Goal: Task Accomplishment & Management: Use online tool/utility

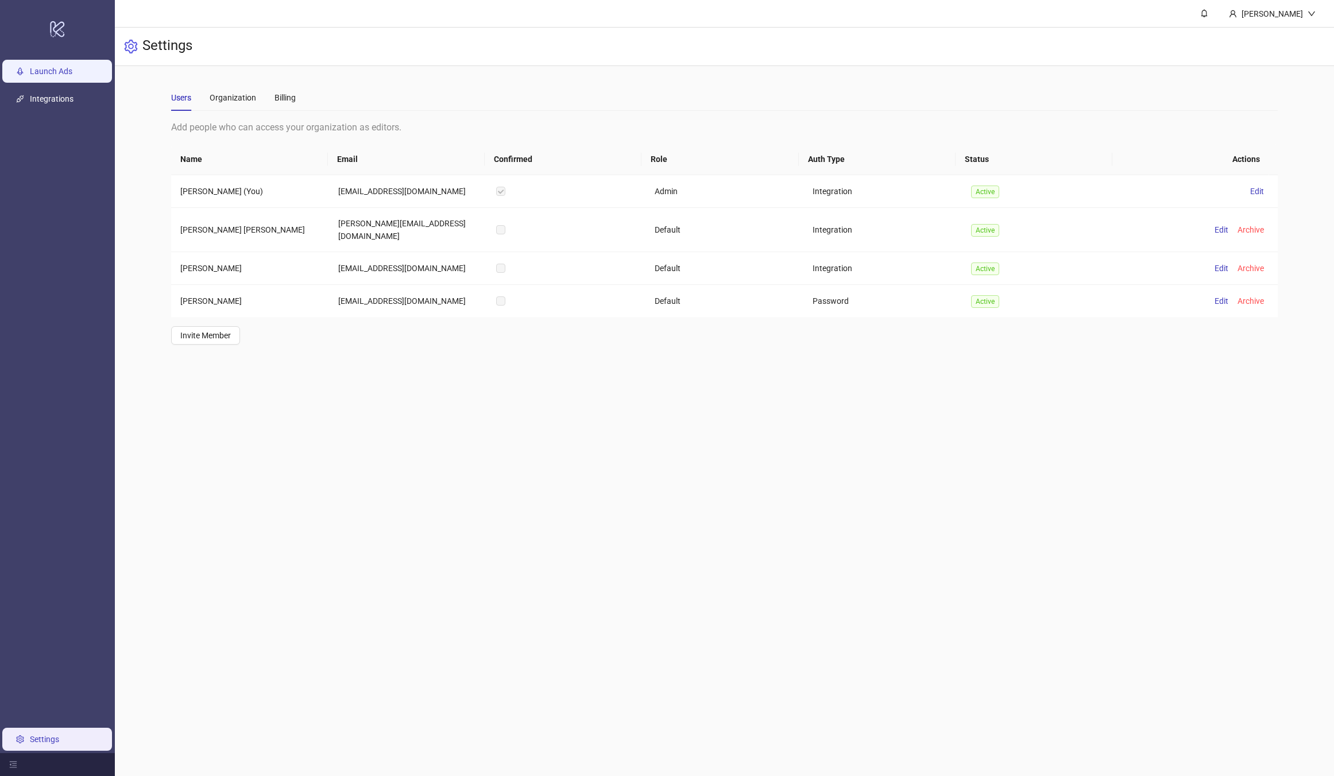
click at [72, 72] on link "Launch Ads" at bounding box center [51, 71] width 42 height 9
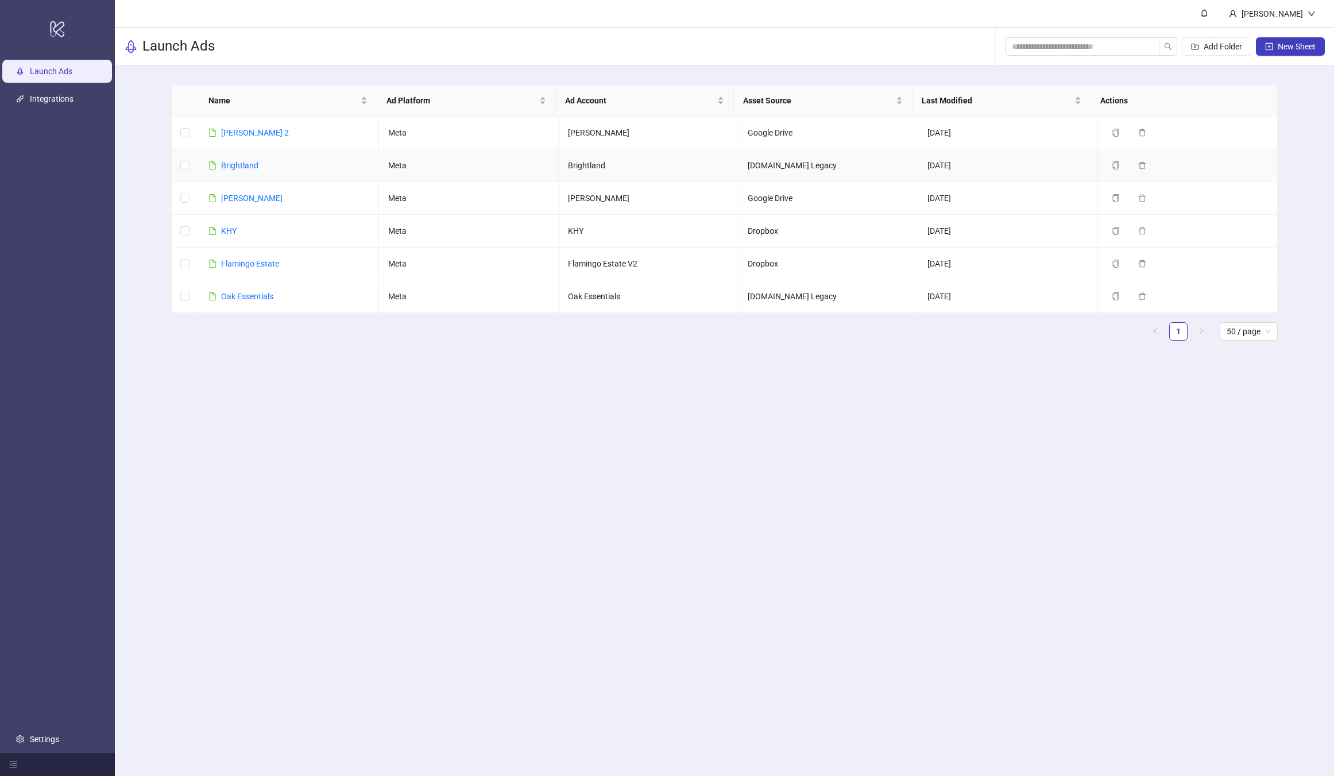
click at [233, 160] on div "Brightland" at bounding box center [239, 165] width 37 height 13
click at [234, 164] on link "Brightland" at bounding box center [239, 165] width 37 height 9
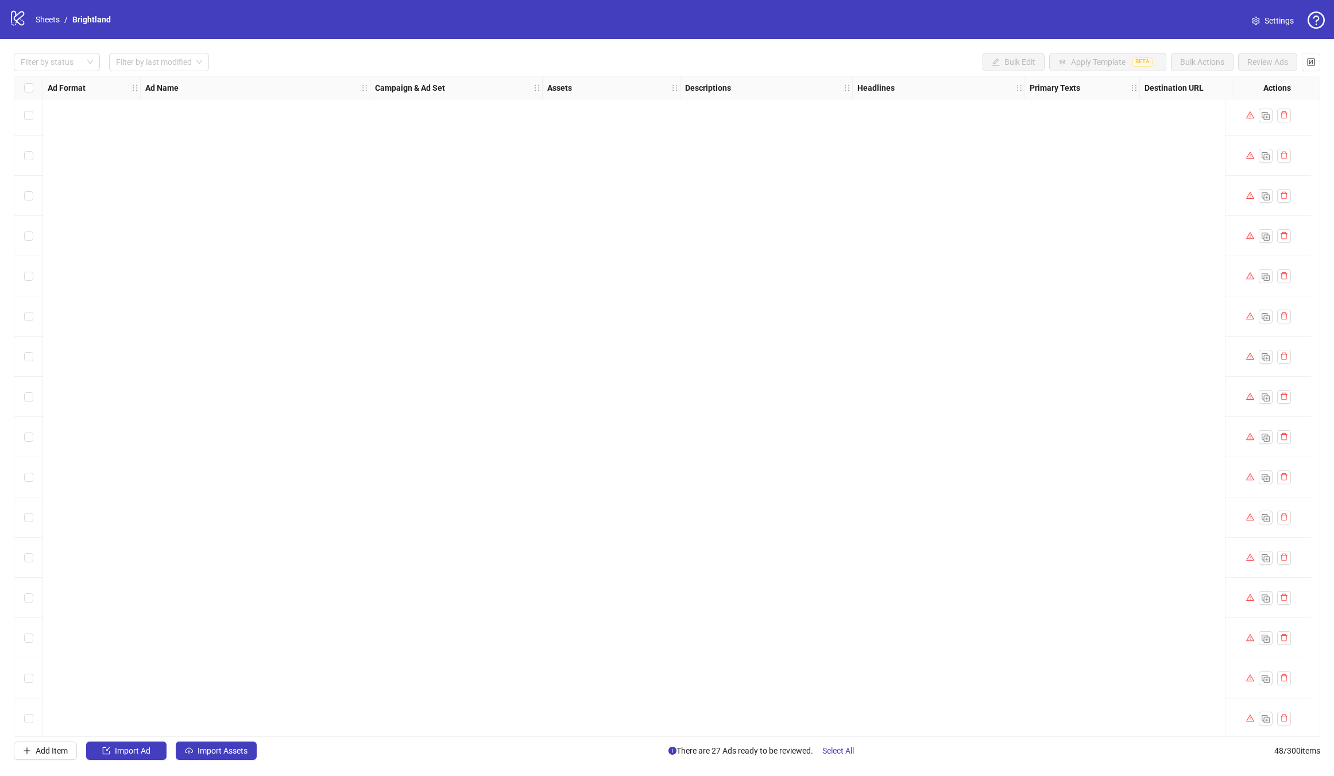
scroll to position [1297, 0]
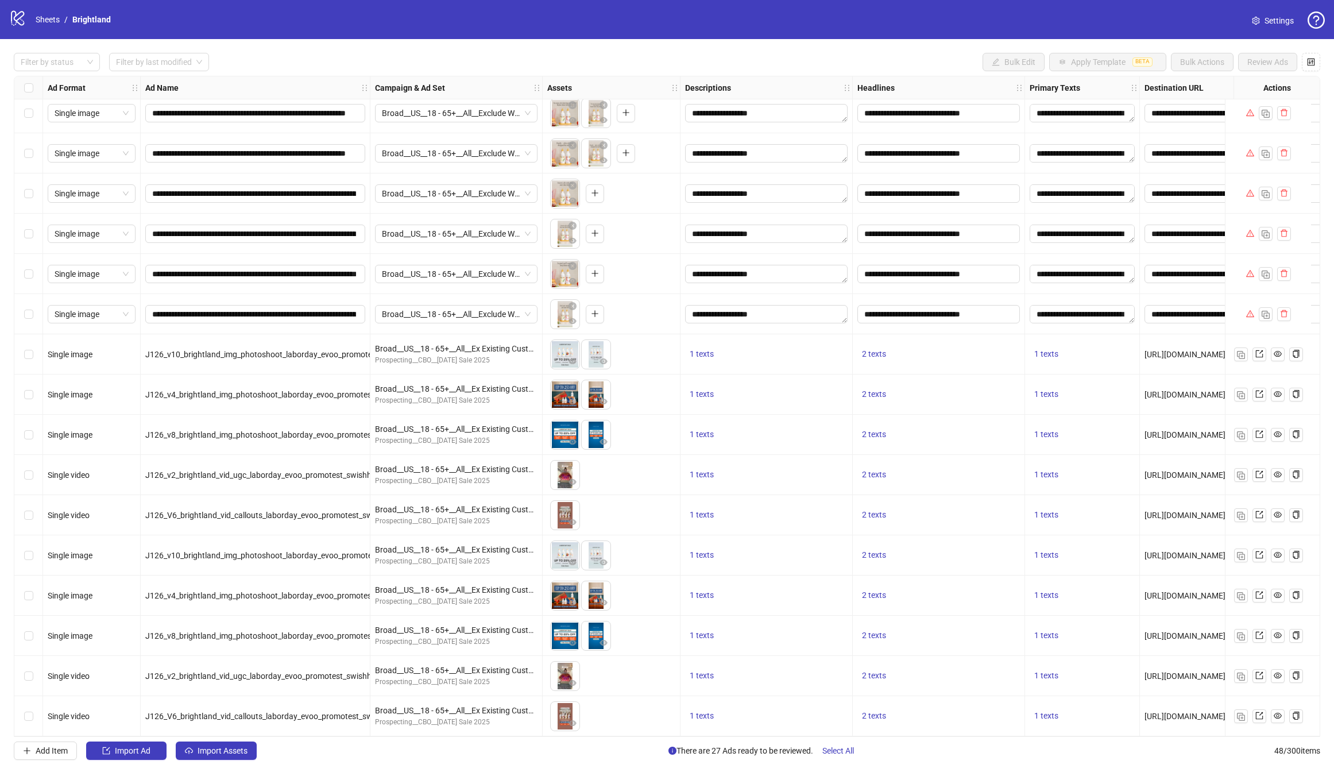
click at [35, 550] on div "Select row 44" at bounding box center [28, 555] width 29 height 40
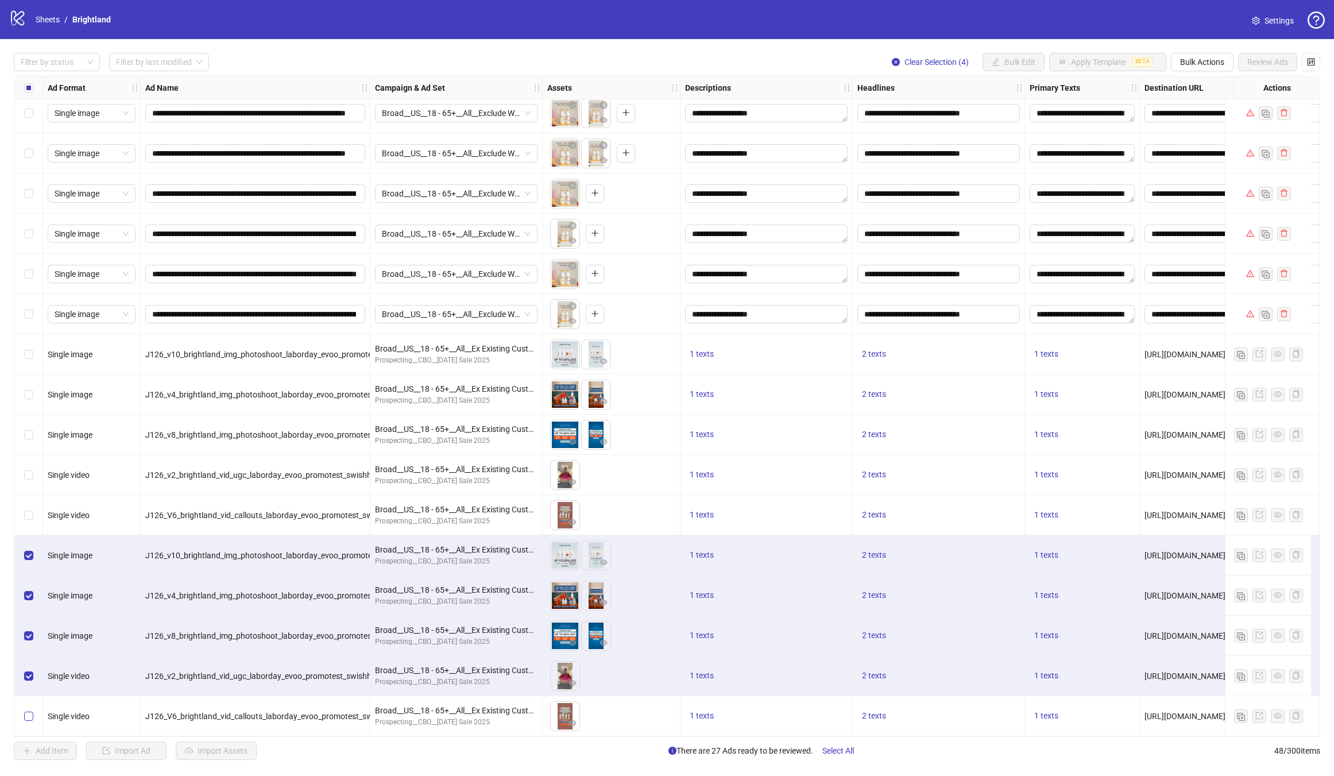
click at [29, 717] on label "Select row 48" at bounding box center [28, 716] width 9 height 13
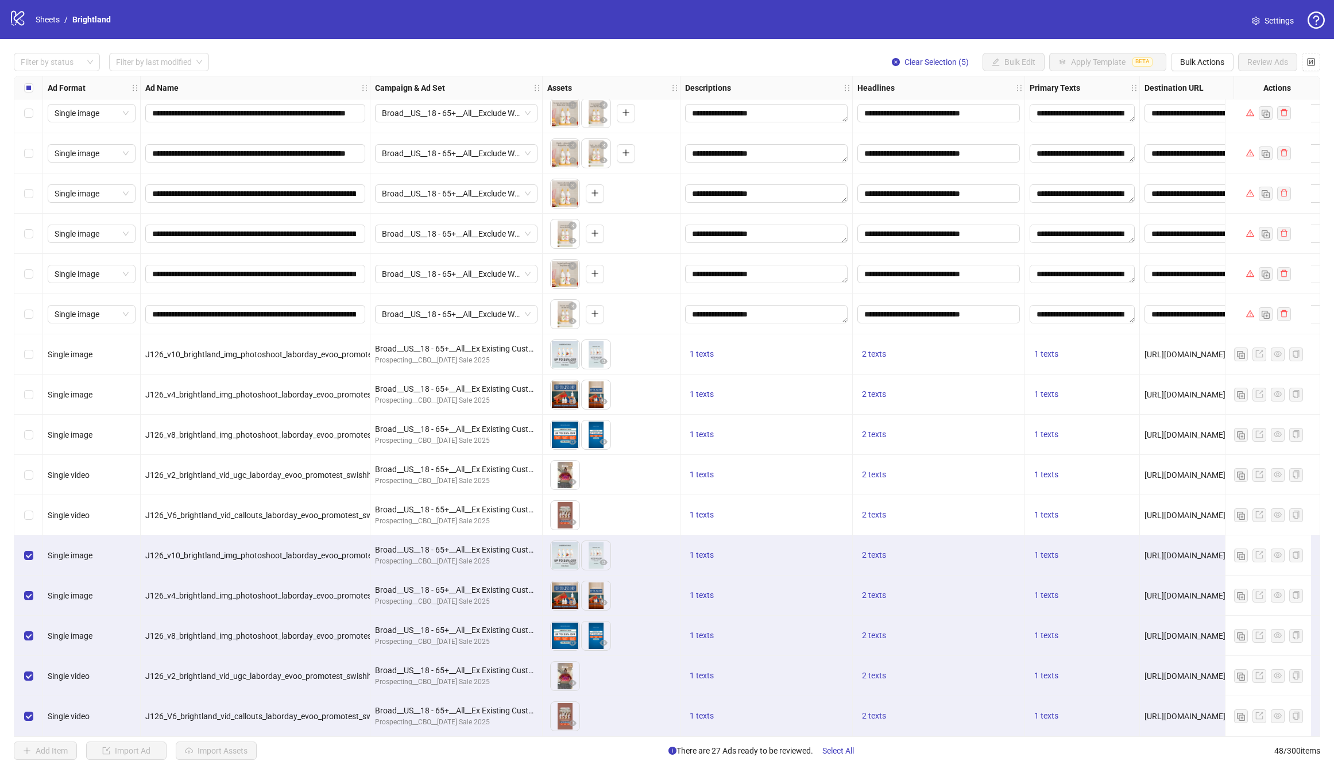
click at [636, 548] on div "To pick up a draggable item, press the space bar. While dragging, use the arrow…" at bounding box center [611, 555] width 128 height 36
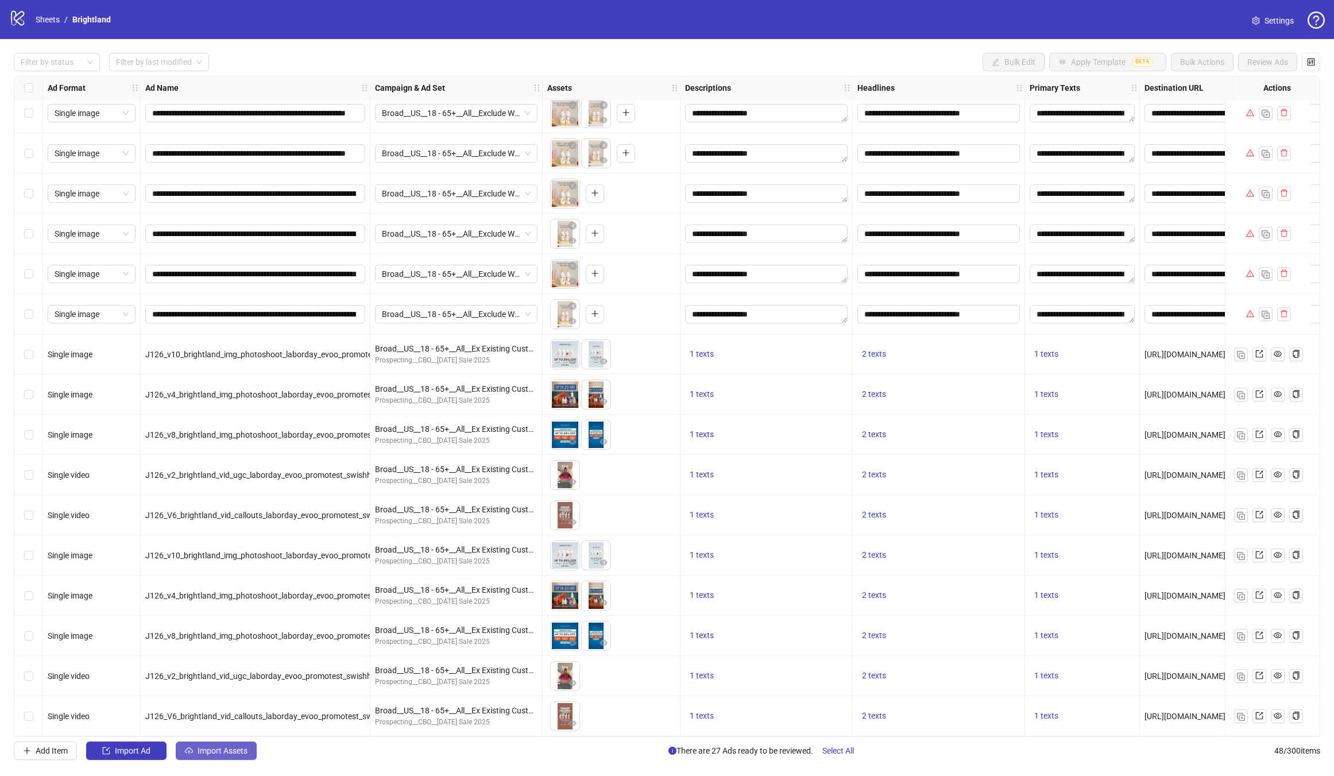
click at [219, 754] on span "Import Assets" at bounding box center [223, 750] width 50 height 9
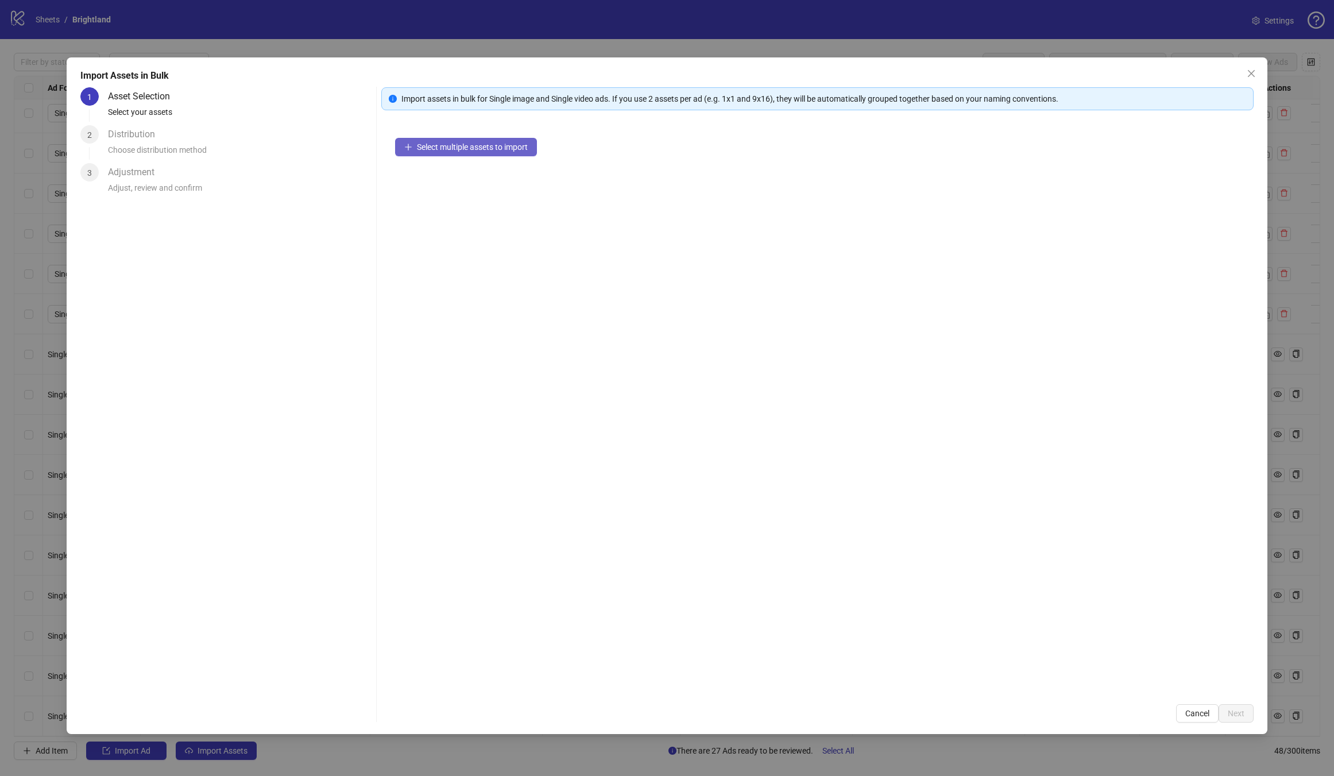
click at [455, 152] on button "Select multiple assets to import" at bounding box center [466, 147] width 142 height 18
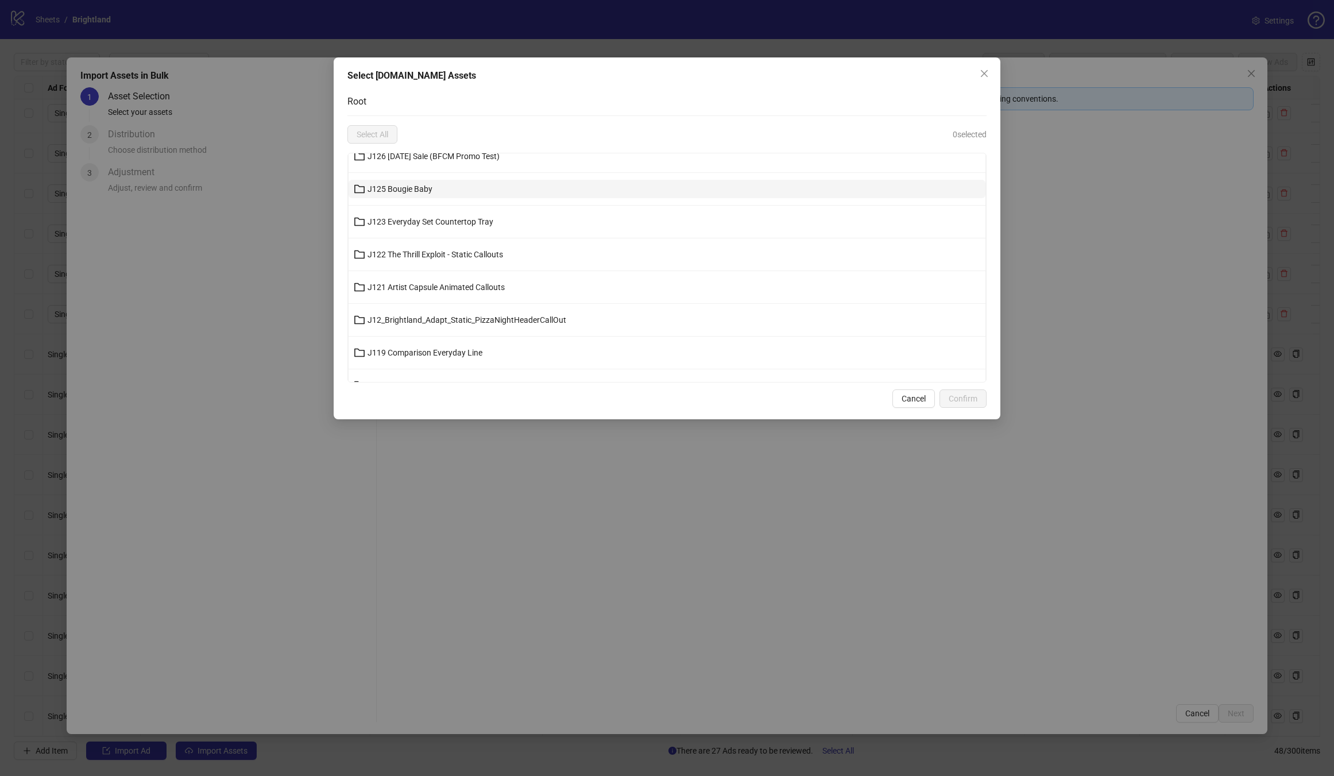
scroll to position [3103, 0]
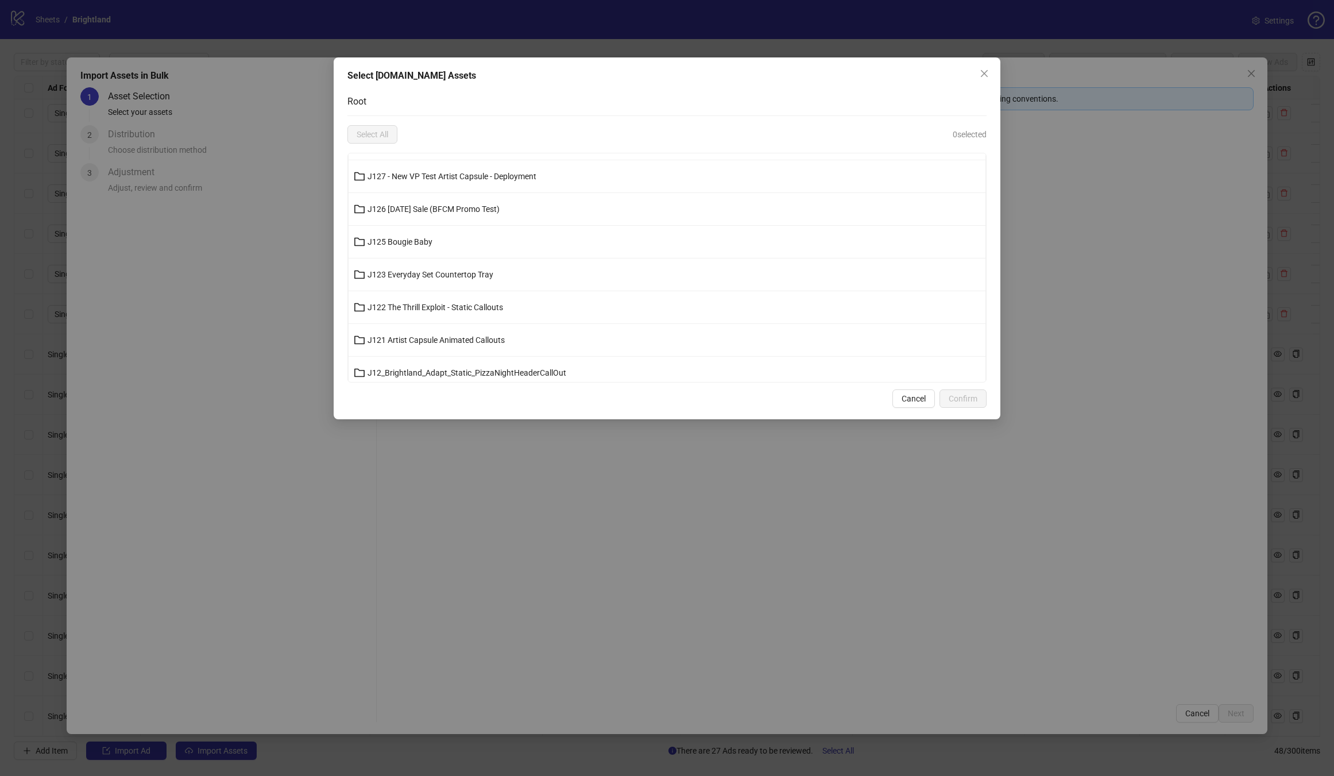
click at [455, 211] on span "J126 [DATE] Sale (BFCM Promo Test)" at bounding box center [434, 208] width 132 height 9
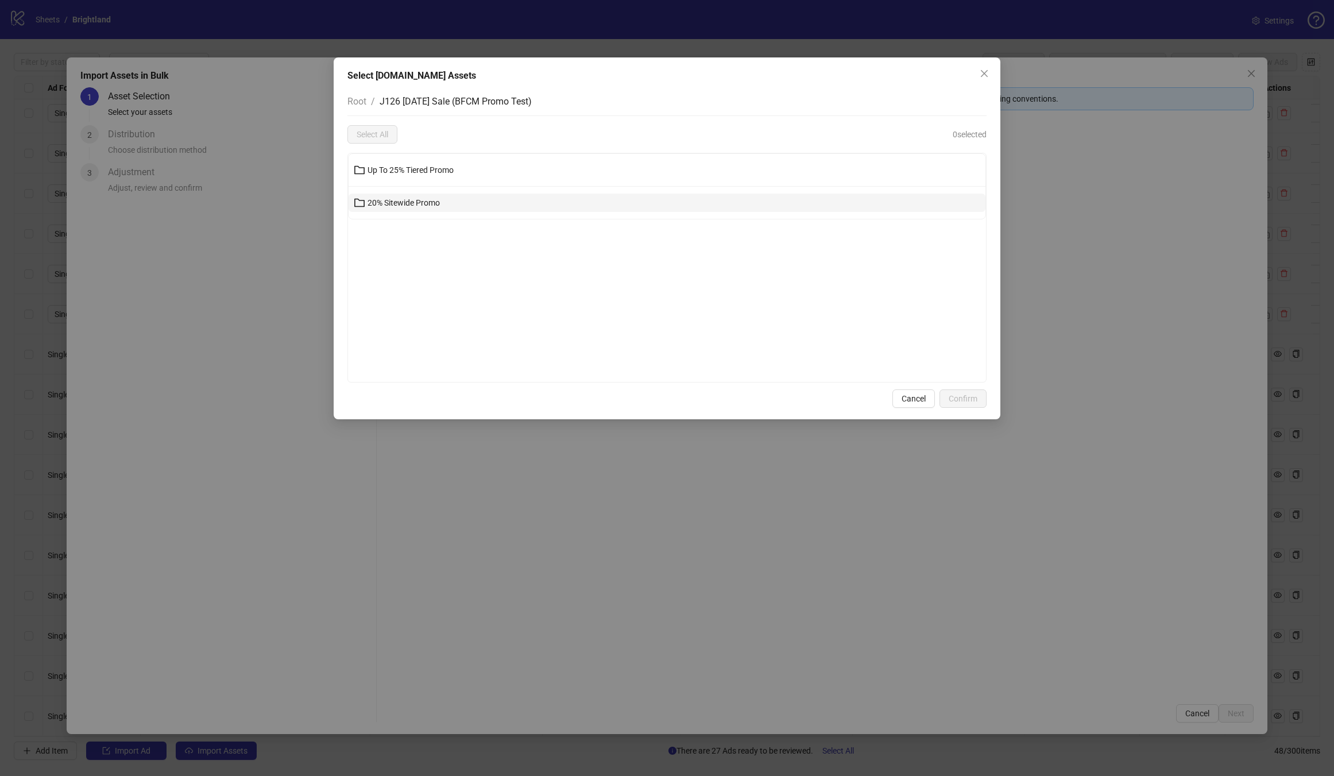
click at [429, 200] on span "20% Sitewide Promo" at bounding box center [404, 202] width 72 height 9
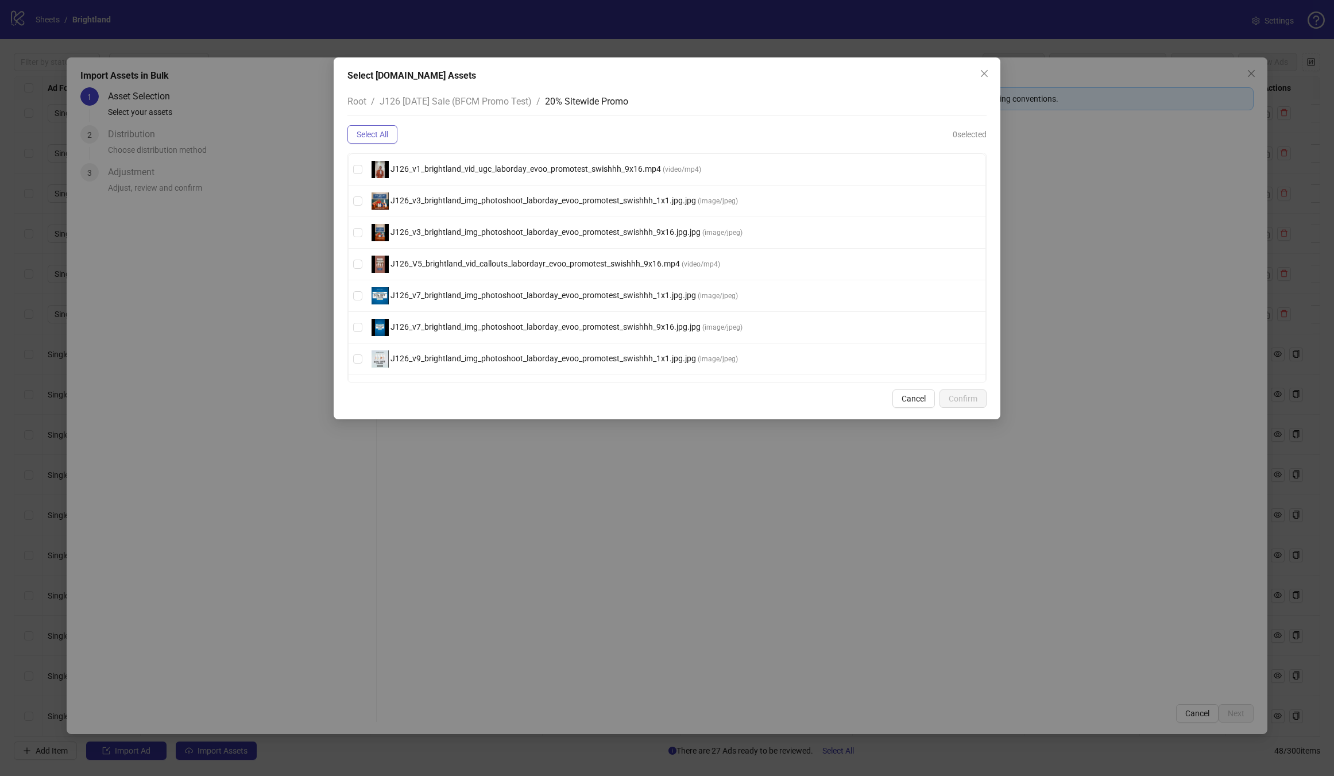
click at [374, 137] on span "Select All" at bounding box center [373, 134] width 32 height 9
click at [968, 393] on button "Confirm" at bounding box center [962, 398] width 47 height 18
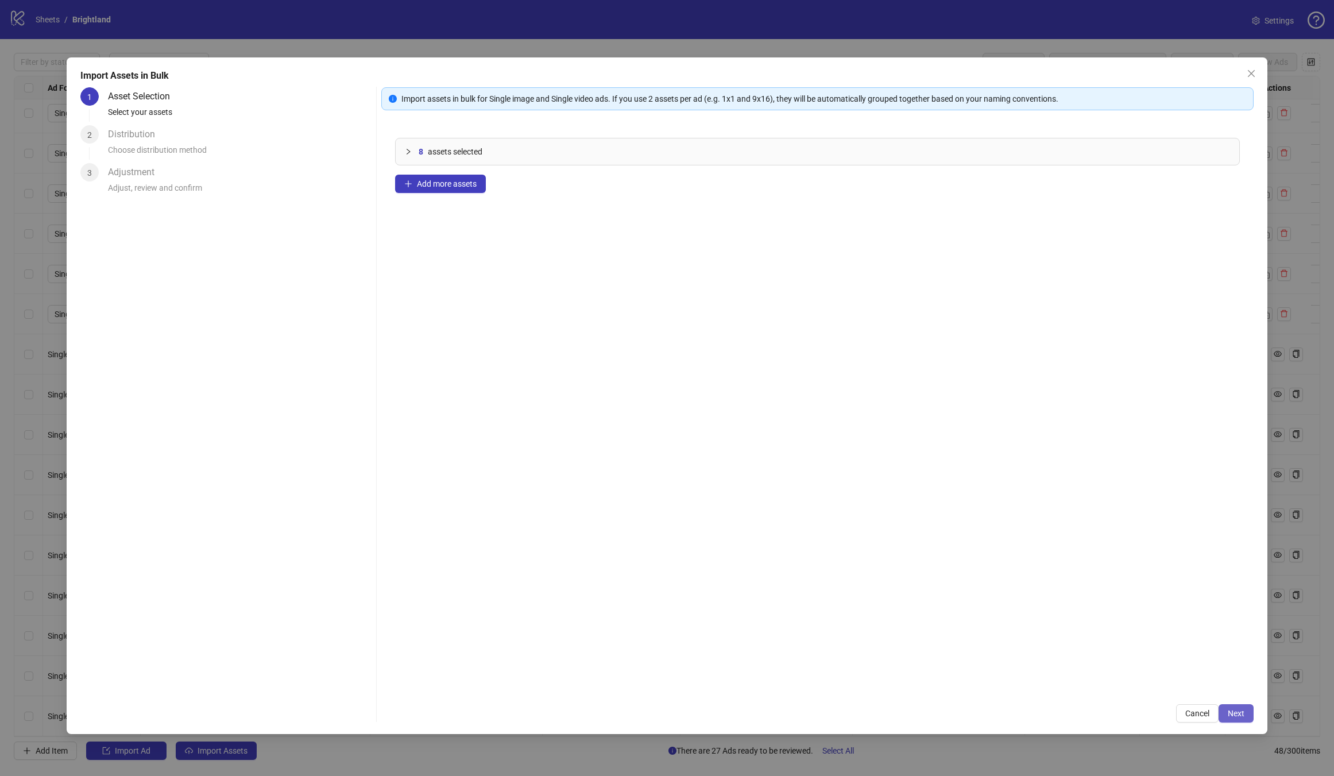
click at [1237, 706] on button "Next" at bounding box center [1236, 713] width 35 height 18
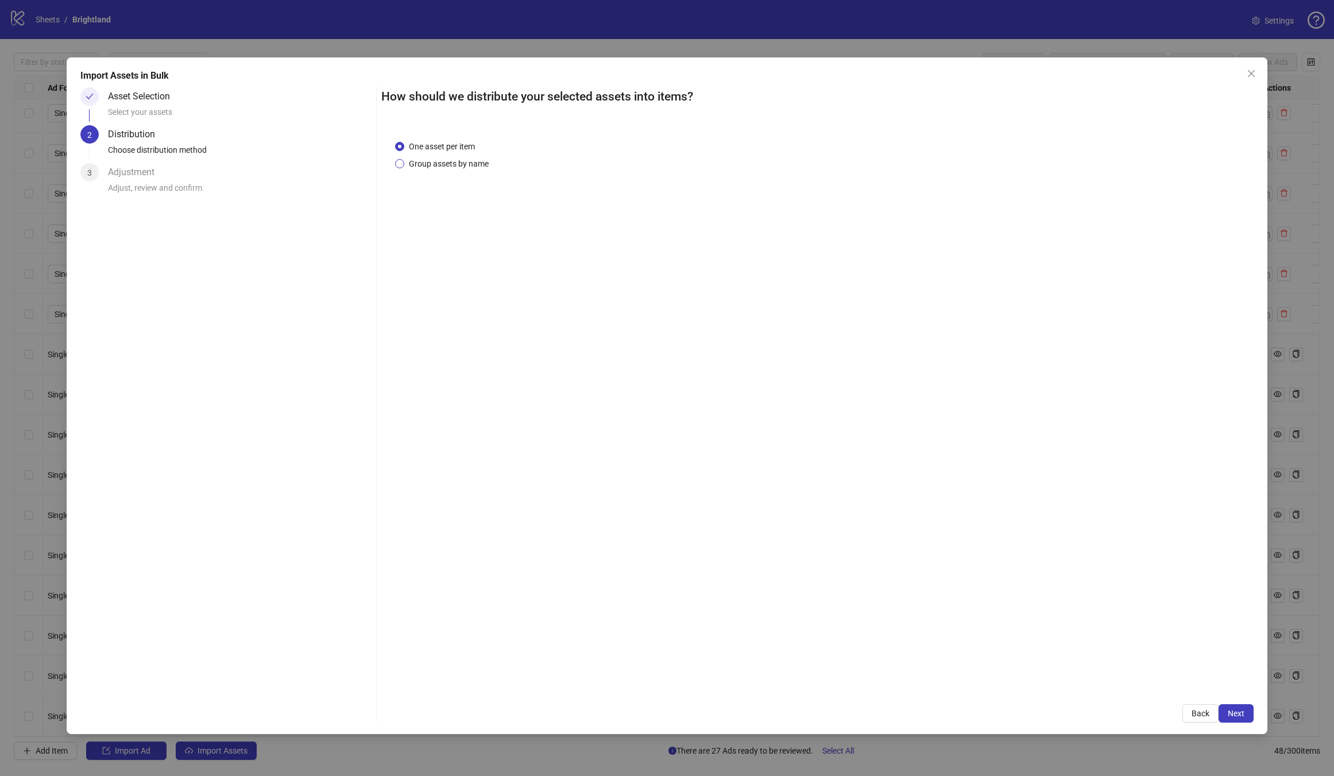
click at [479, 165] on span "Group assets by name" at bounding box center [448, 163] width 89 height 13
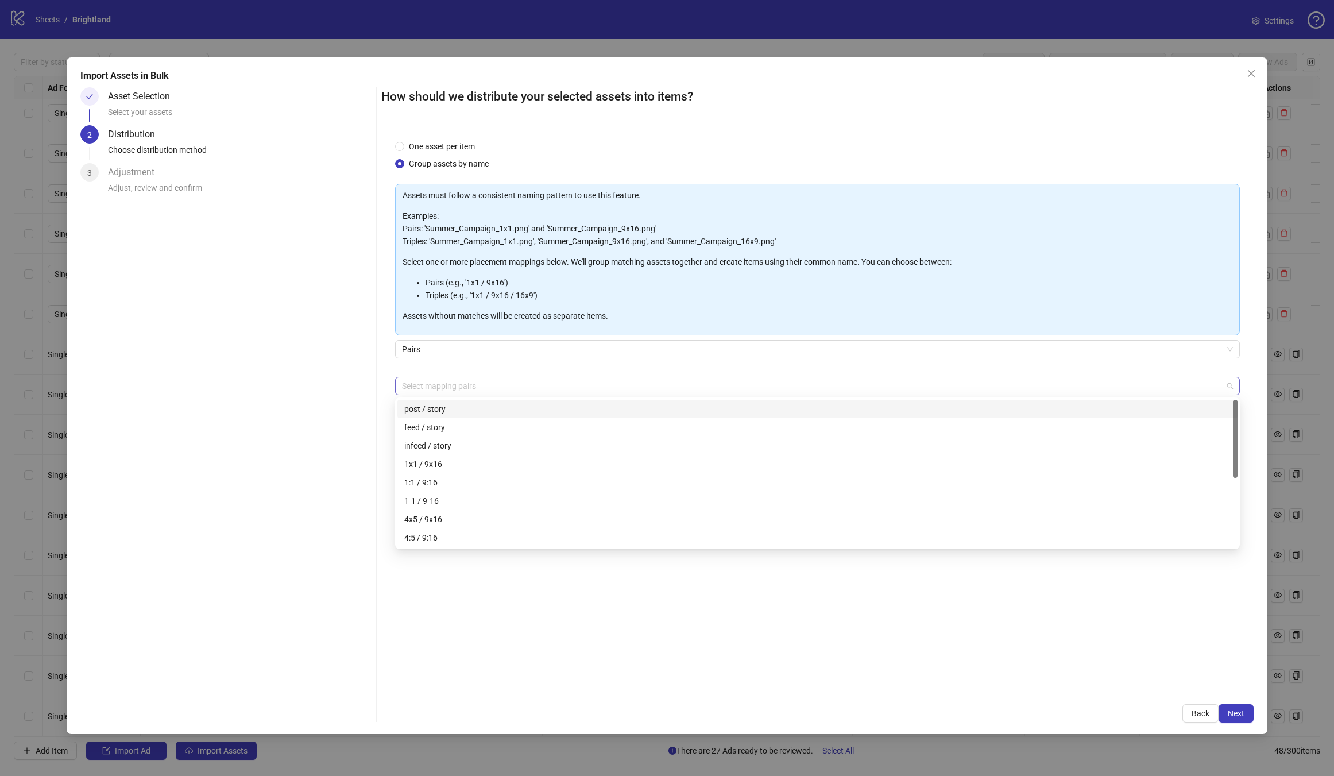
click at [536, 378] on div at bounding box center [811, 386] width 828 height 16
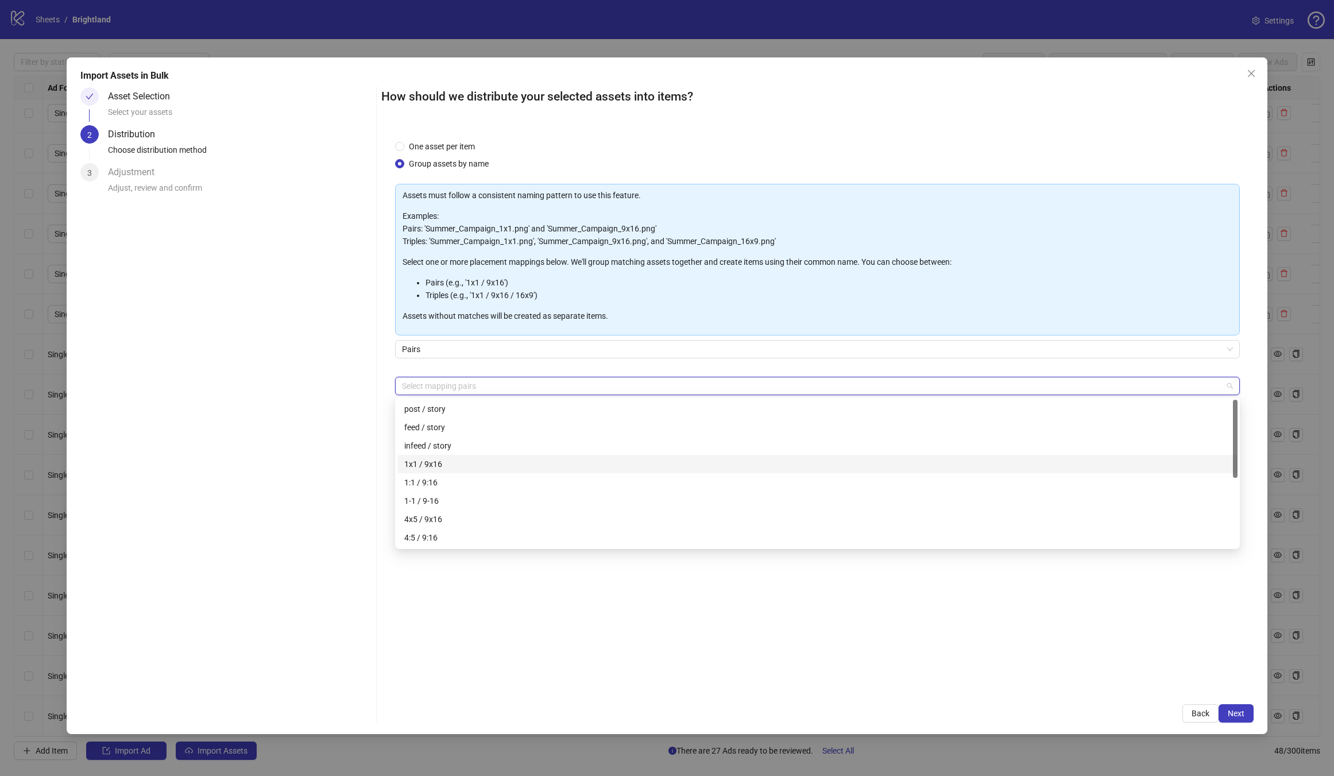
click at [455, 467] on div "1x1 / 9x16" at bounding box center [817, 464] width 826 height 13
click at [447, 521] on div "4x5 / 9x16" at bounding box center [817, 519] width 826 height 13
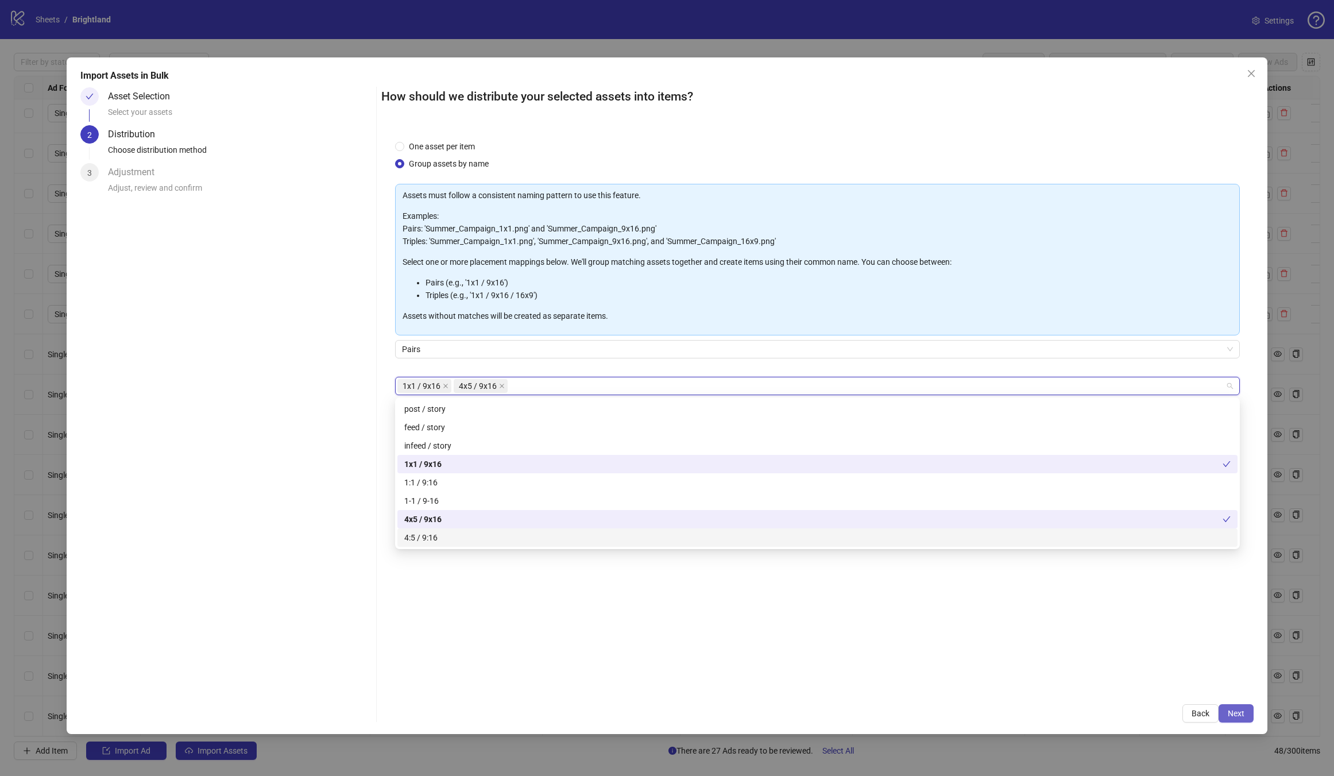
click at [1243, 720] on button "Next" at bounding box center [1236, 713] width 35 height 18
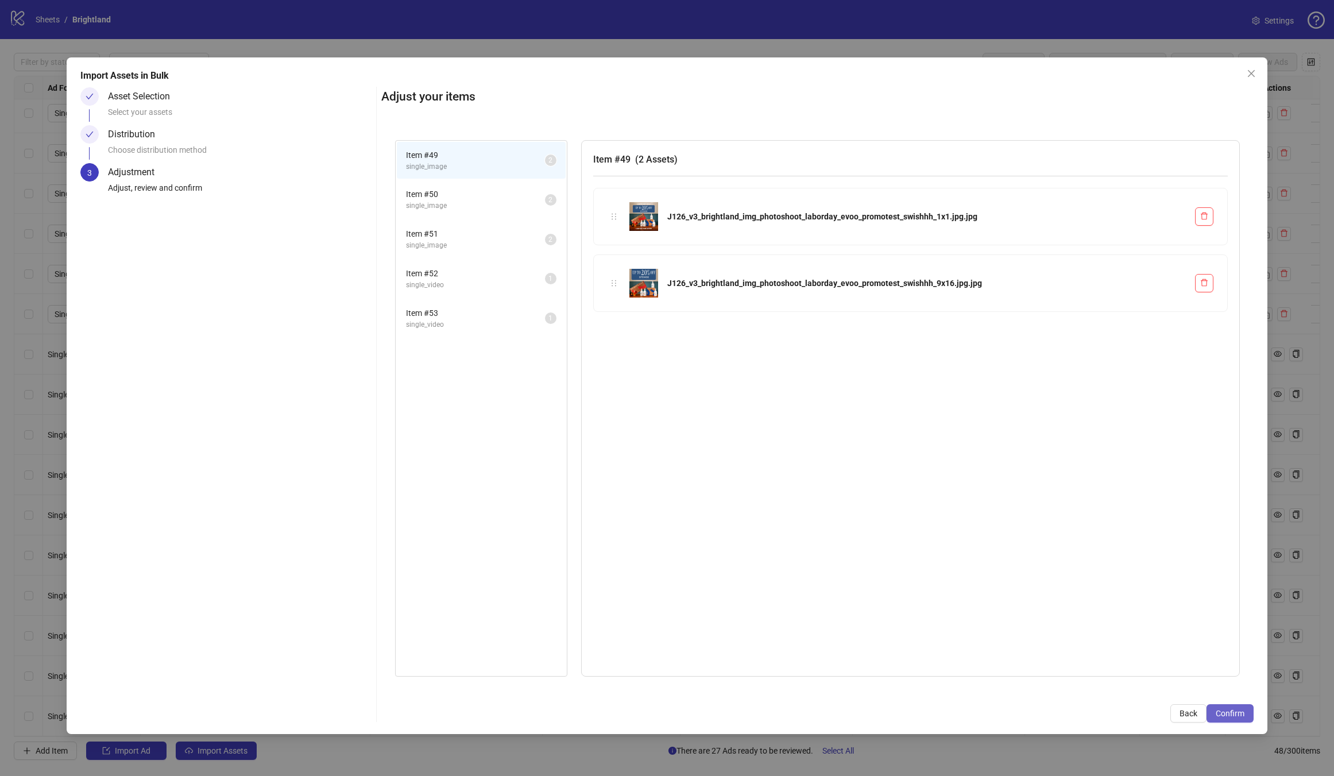
click at [1245, 717] on button "Confirm" at bounding box center [1229, 713] width 47 height 18
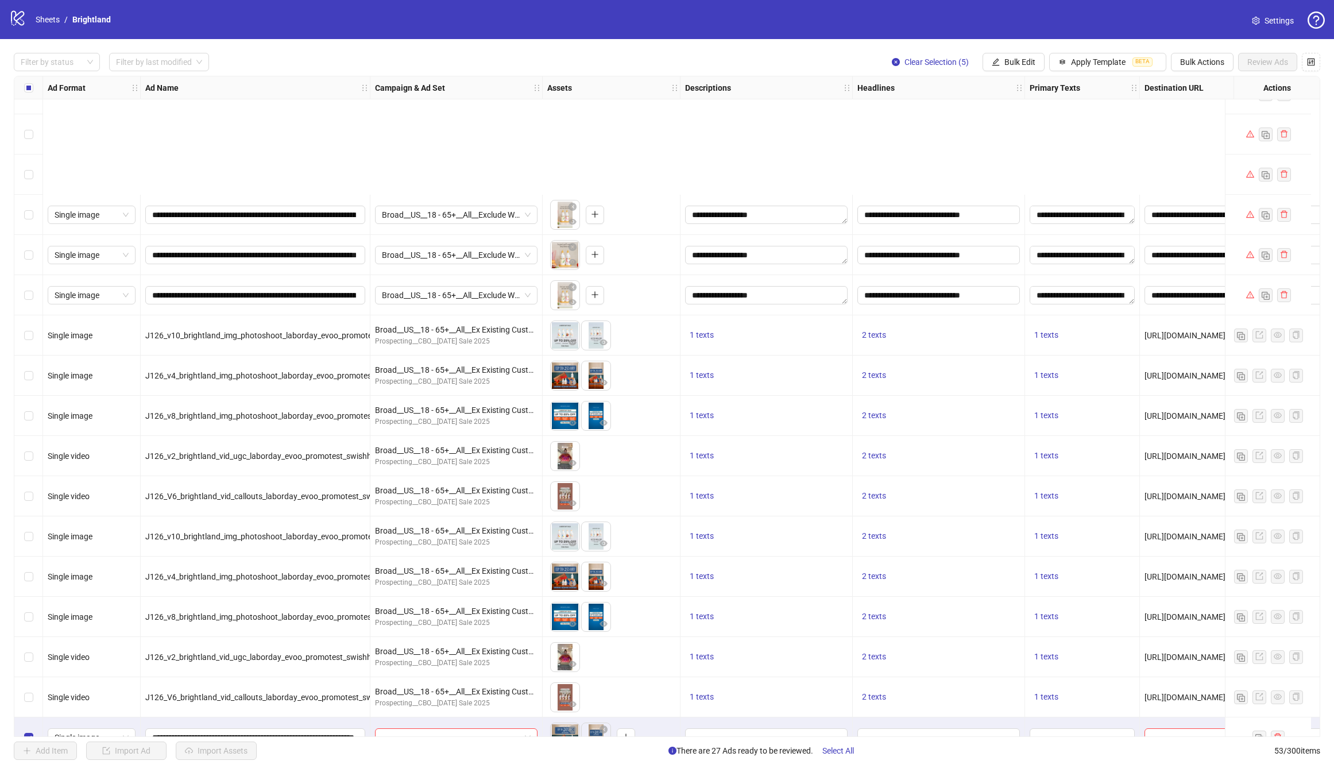
scroll to position [1498, 0]
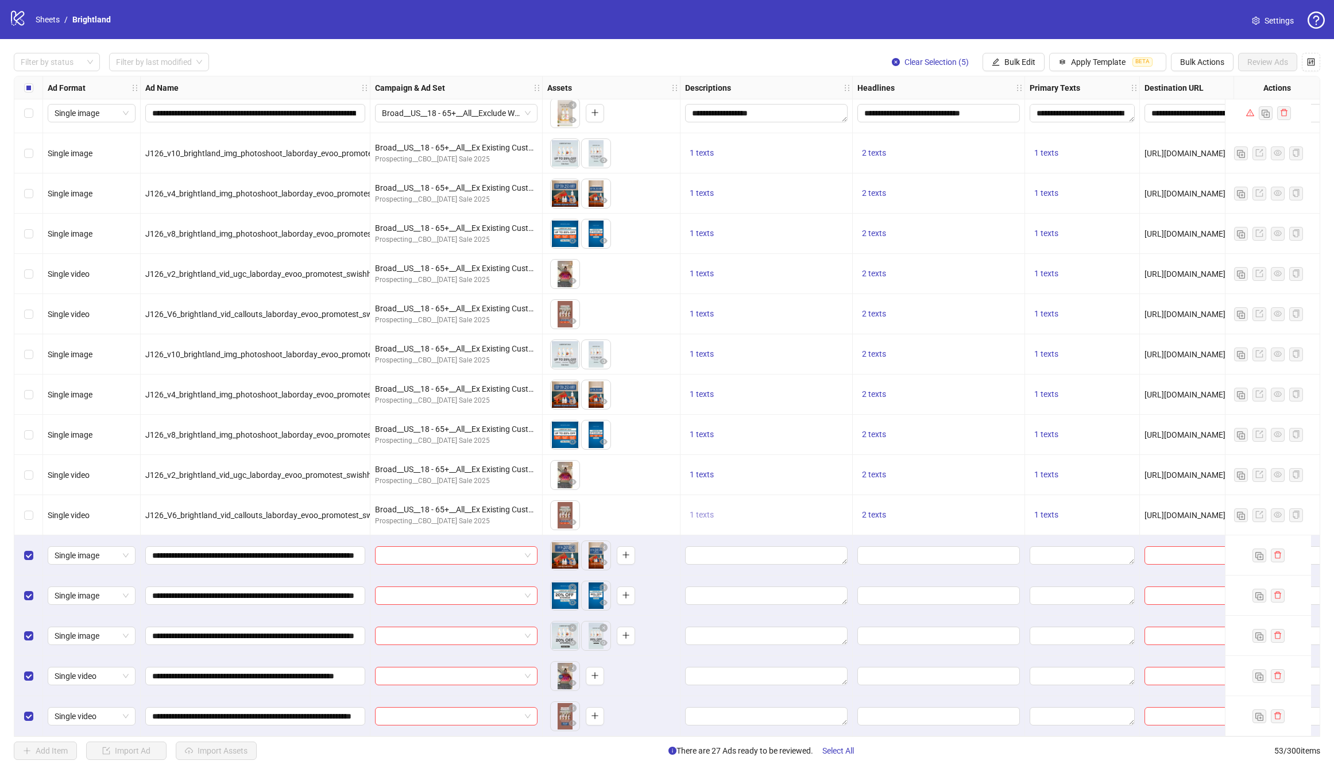
click at [707, 510] on span "1 texts" at bounding box center [702, 514] width 24 height 9
drag, startPoint x: 854, startPoint y: 502, endPoint x: 787, endPoint y: 501, distance: 66.6
click at [787, 501] on div "Limited time only." at bounding box center [818, 501] width 95 height 13
copy div "Limited time only."
click at [1014, 65] on span "Bulk Edit" at bounding box center [1019, 61] width 31 height 9
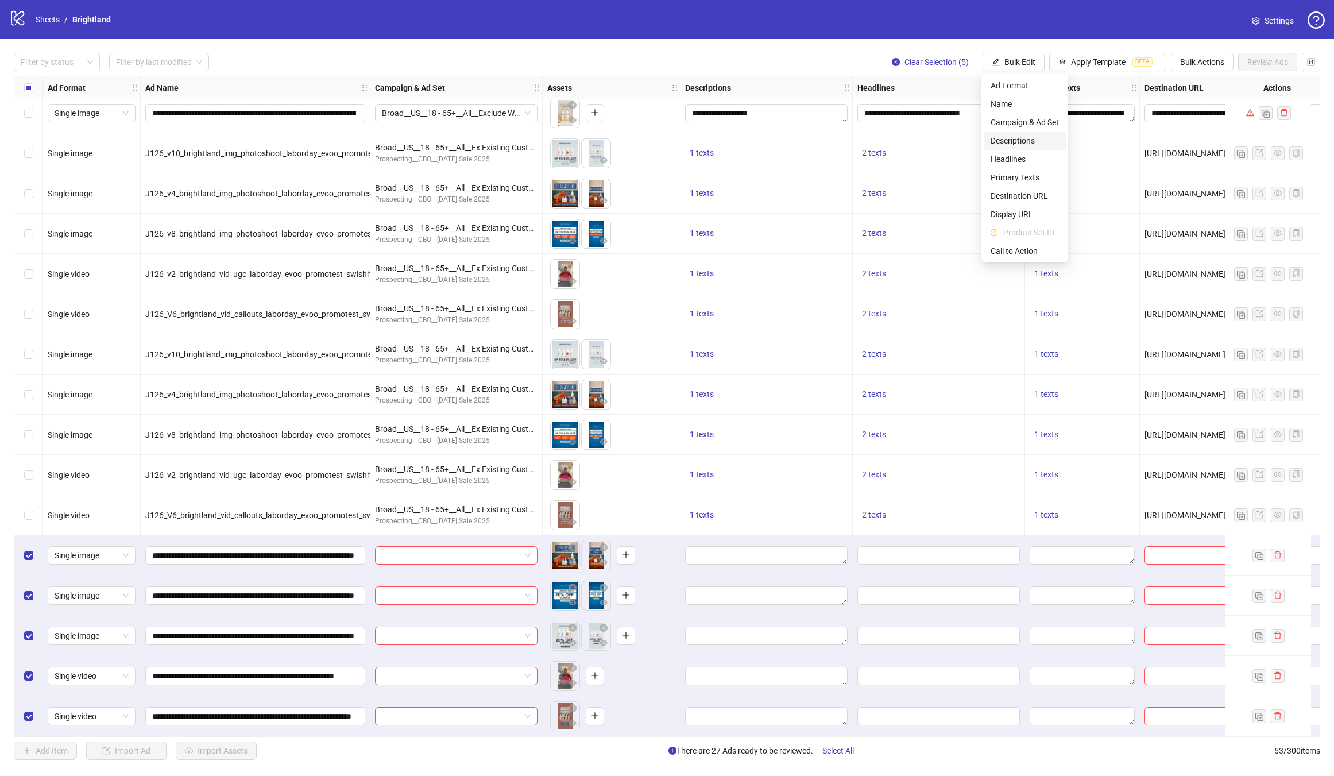
click at [1021, 144] on span "Descriptions" at bounding box center [1025, 140] width 68 height 13
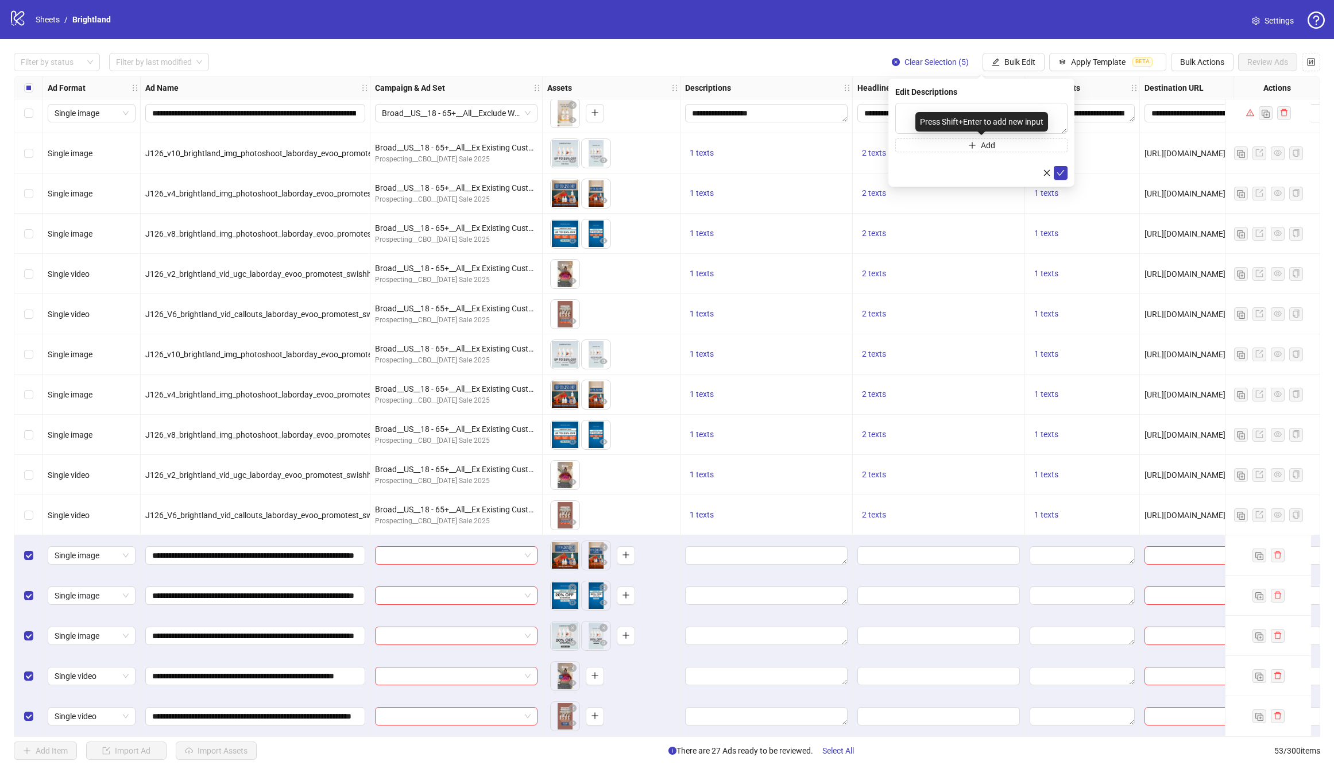
click at [980, 119] on div "Press Shift+Enter to add new input" at bounding box center [981, 122] width 133 height 20
click at [1015, 108] on textarea at bounding box center [981, 118] width 172 height 31
paste textarea "**********"
type textarea "**********"
click at [1062, 172] on icon "check" at bounding box center [1060, 173] width 7 height 6
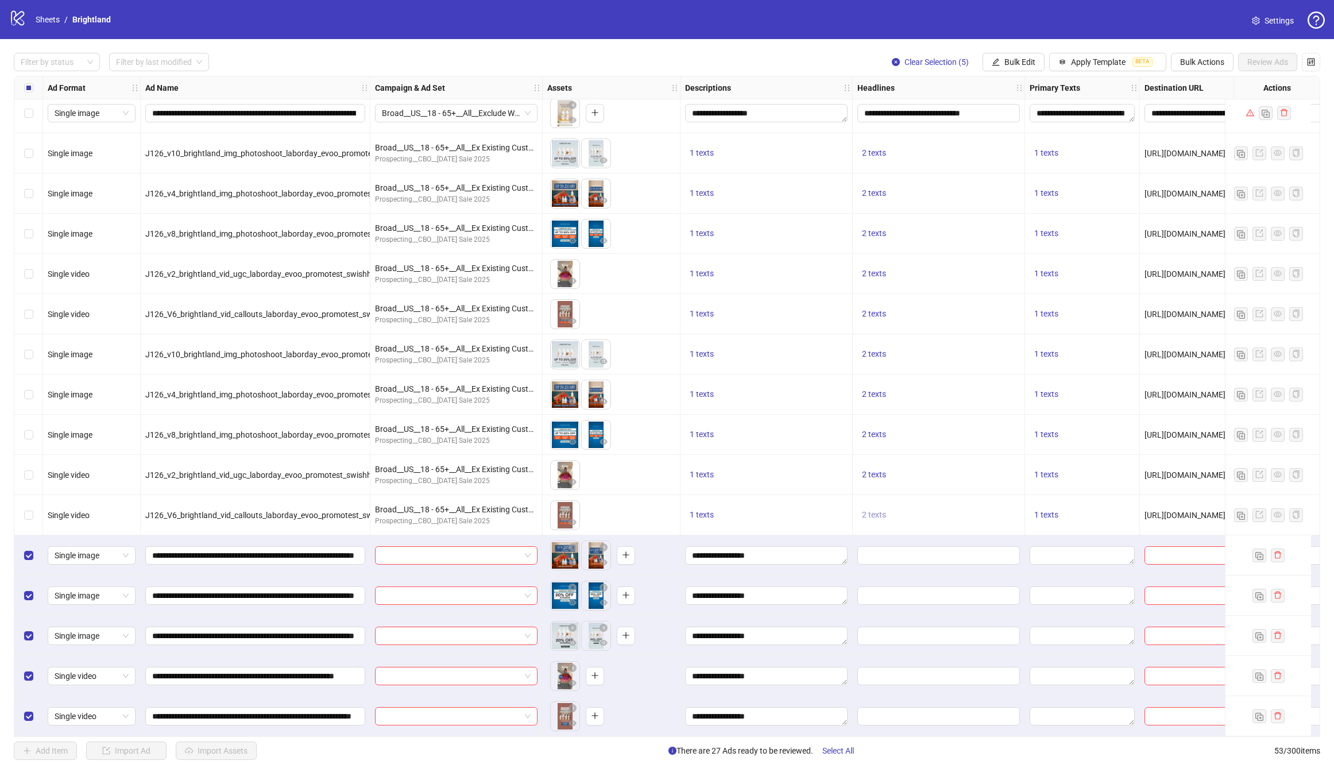
click at [873, 510] on span "2 texts" at bounding box center [874, 514] width 24 height 9
drag, startPoint x: 1010, startPoint y: 507, endPoint x: 942, endPoint y: 494, distance: 68.9
click at [943, 494] on div "[DATE] Sale - 20% Off Sitewide" at bounding box center [990, 501] width 95 height 25
copy div "[DATE] Sale - 20% Off Sitewide"
click at [1003, 39] on div "**********" at bounding box center [667, 406] width 1334 height 734
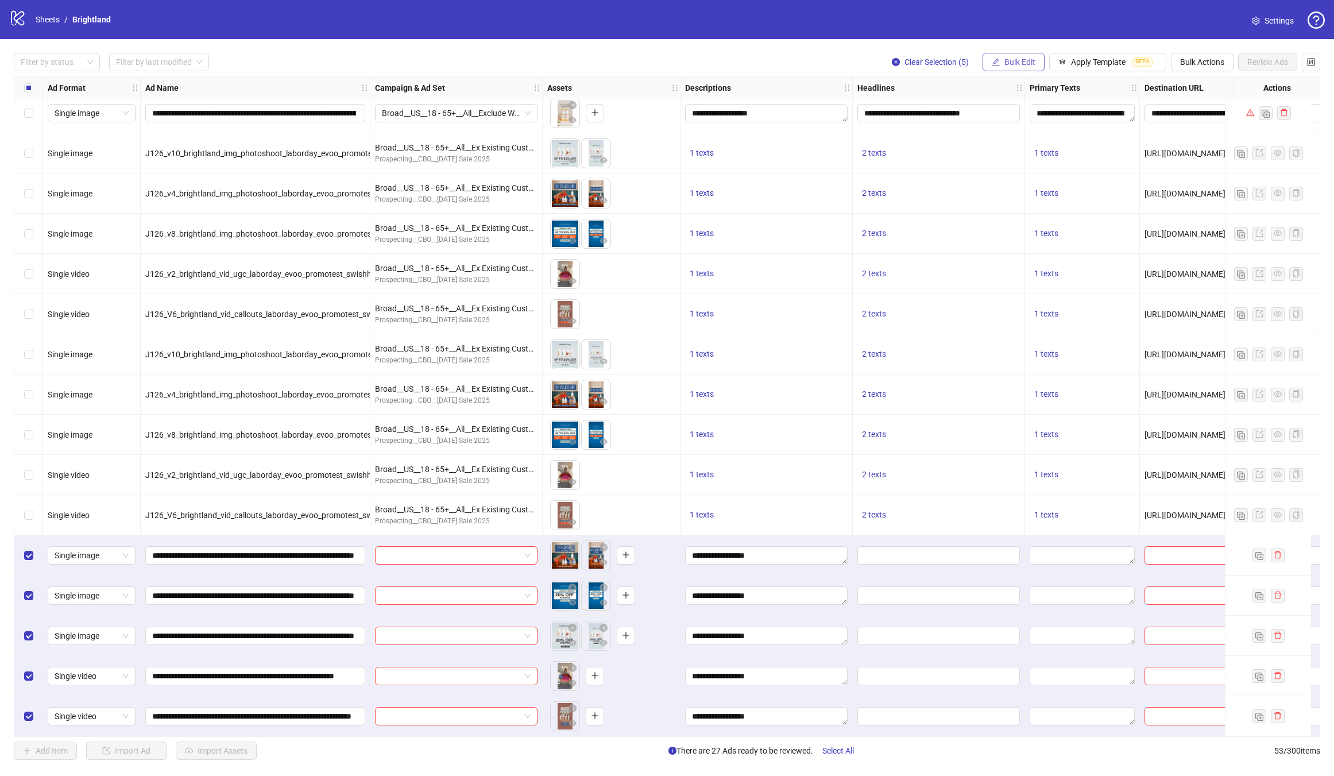
click at [1023, 65] on span "Bulk Edit" at bounding box center [1019, 61] width 31 height 9
click at [1011, 150] on li "Headlines" at bounding box center [1025, 159] width 82 height 18
click at [980, 111] on input "text" at bounding box center [981, 112] width 172 height 18
paste input "**********"
click at [1006, 113] on input "**********" at bounding box center [981, 112] width 172 height 18
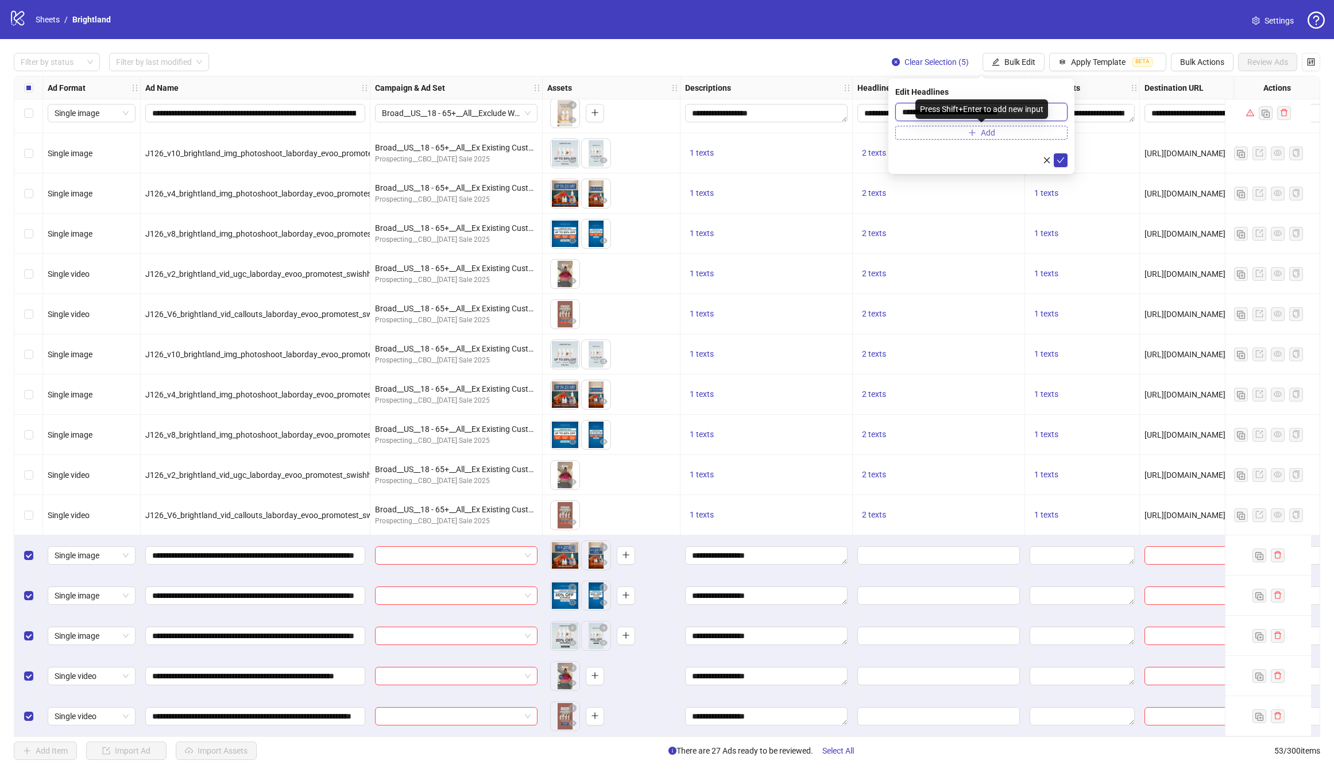
type input "**********"
click at [1012, 136] on button "Add" at bounding box center [981, 133] width 172 height 14
click at [869, 512] on span "2 texts" at bounding box center [874, 514] width 24 height 9
click at [1050, 502] on icon "caret-right" at bounding box center [1053, 501] width 8 height 8
drag, startPoint x: 1026, startPoint y: 501, endPoint x: 947, endPoint y: 502, distance: 78.1
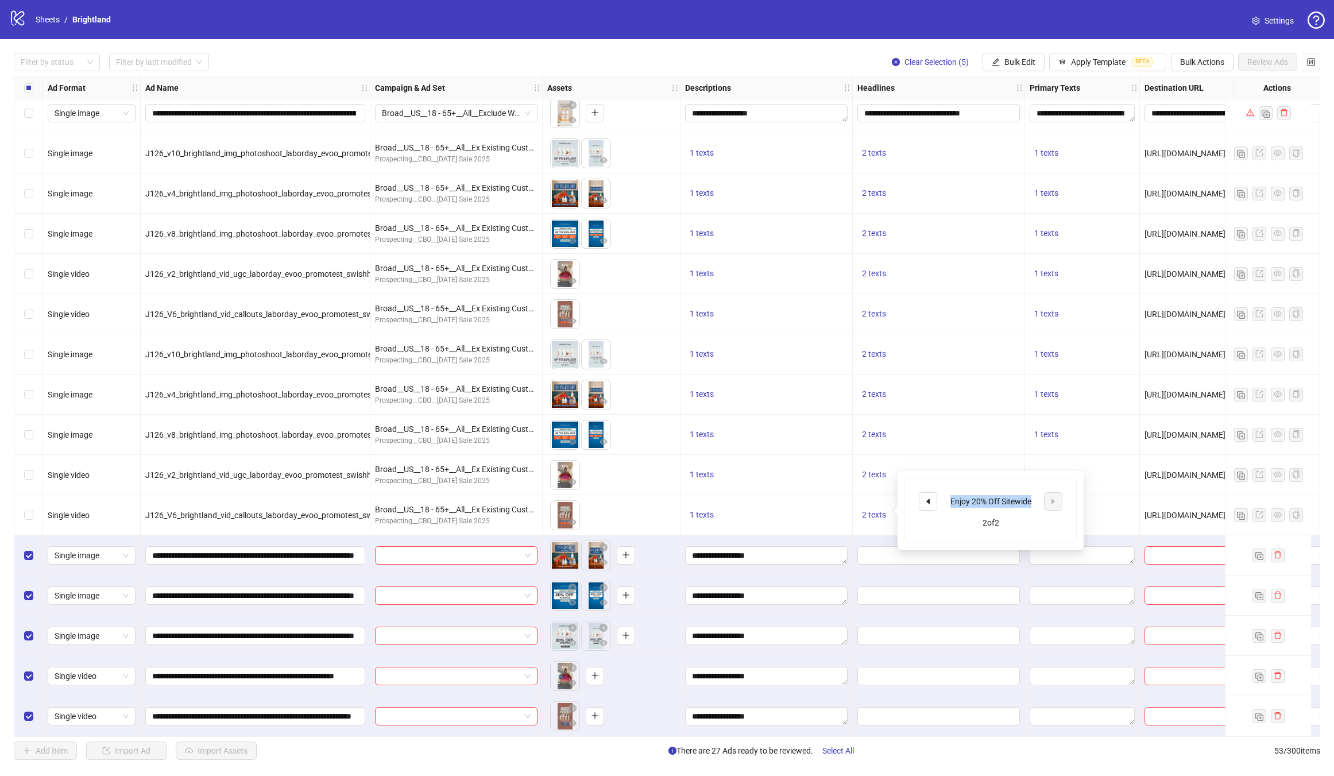
click at [947, 502] on div "Enjoy 20% Off Sitewide" at bounding box center [990, 501] width 95 height 13
copy div "Enjoy 20% Off Sitewide"
click at [1020, 65] on span "Bulk Edit" at bounding box center [1019, 61] width 31 height 9
click at [1019, 161] on span "Headlines" at bounding box center [1025, 159] width 68 height 13
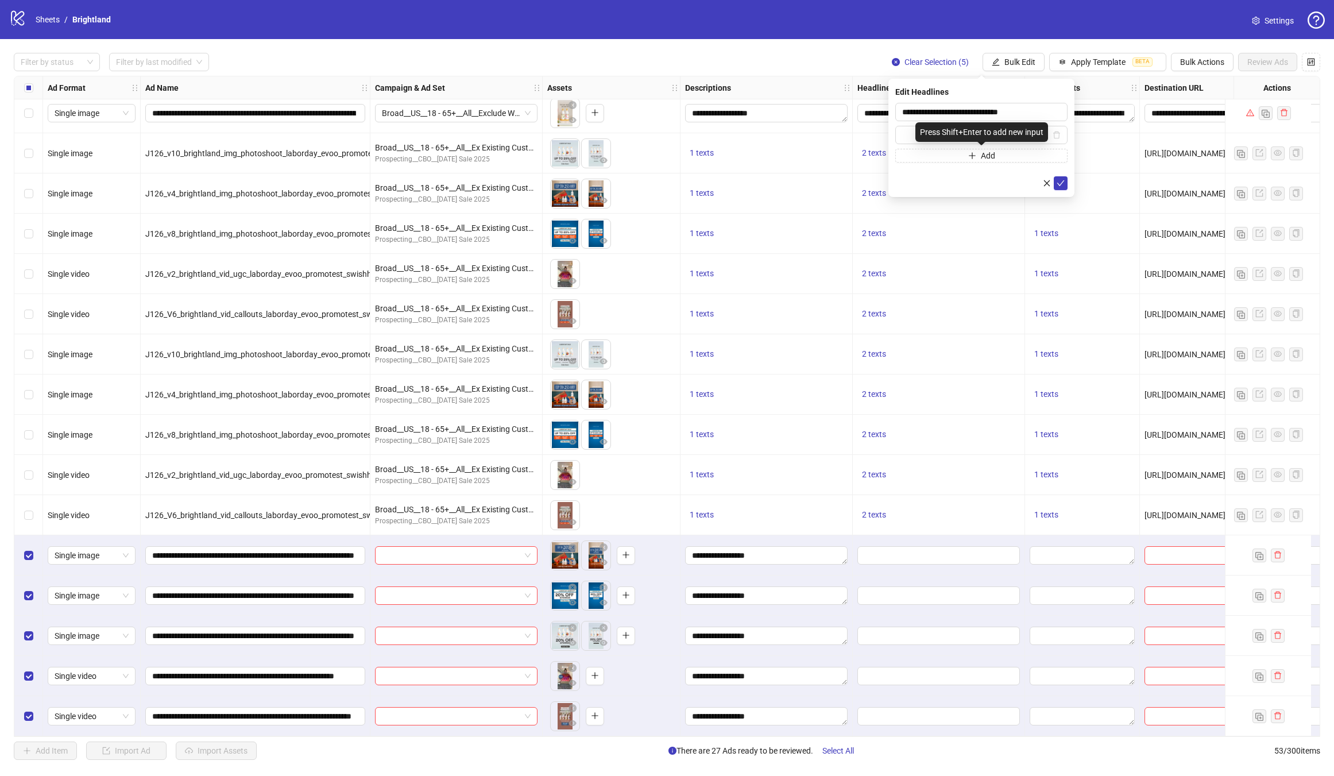
click at [975, 134] on div "Press Shift+Enter to add new input" at bounding box center [981, 132] width 133 height 20
click at [906, 134] on input "text" at bounding box center [976, 135] width 148 height 13
paste input "**********"
type input "**********"
click at [1063, 183] on icon "check" at bounding box center [1061, 183] width 8 height 8
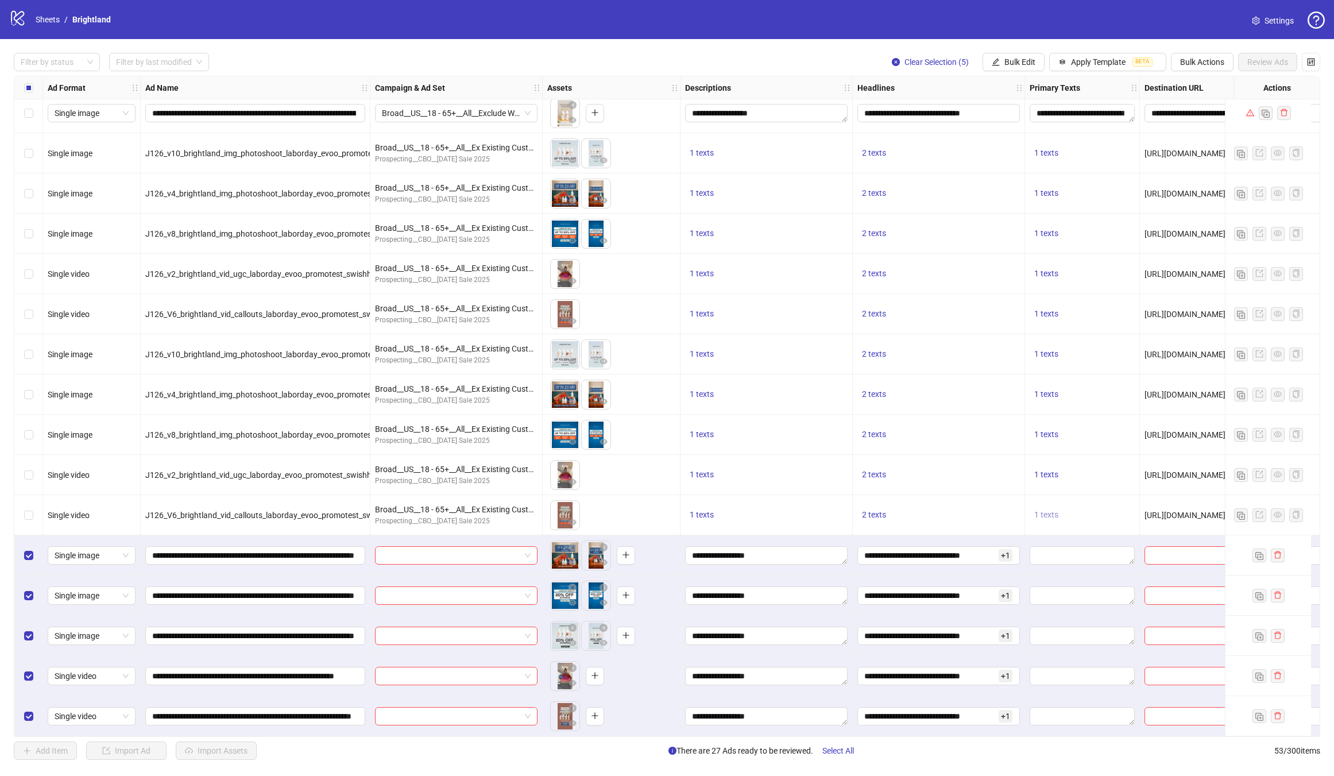
click at [1045, 508] on button "1 texts" at bounding box center [1046, 515] width 33 height 14
drag, startPoint x: 1126, startPoint y: 488, endPoint x: 1205, endPoint y: 520, distance: 85.5
click at [1205, 520] on div "The [DATE] Sale is here. Enjoy 20% off site wide. Limited time only. 1 of 1" at bounding box center [1162, 511] width 171 height 84
copy div "The [DATE] Sale is here. Enjoy 20% off site wide. Limited time only."
click at [1018, 56] on button "Bulk Edit" at bounding box center [1014, 62] width 62 height 18
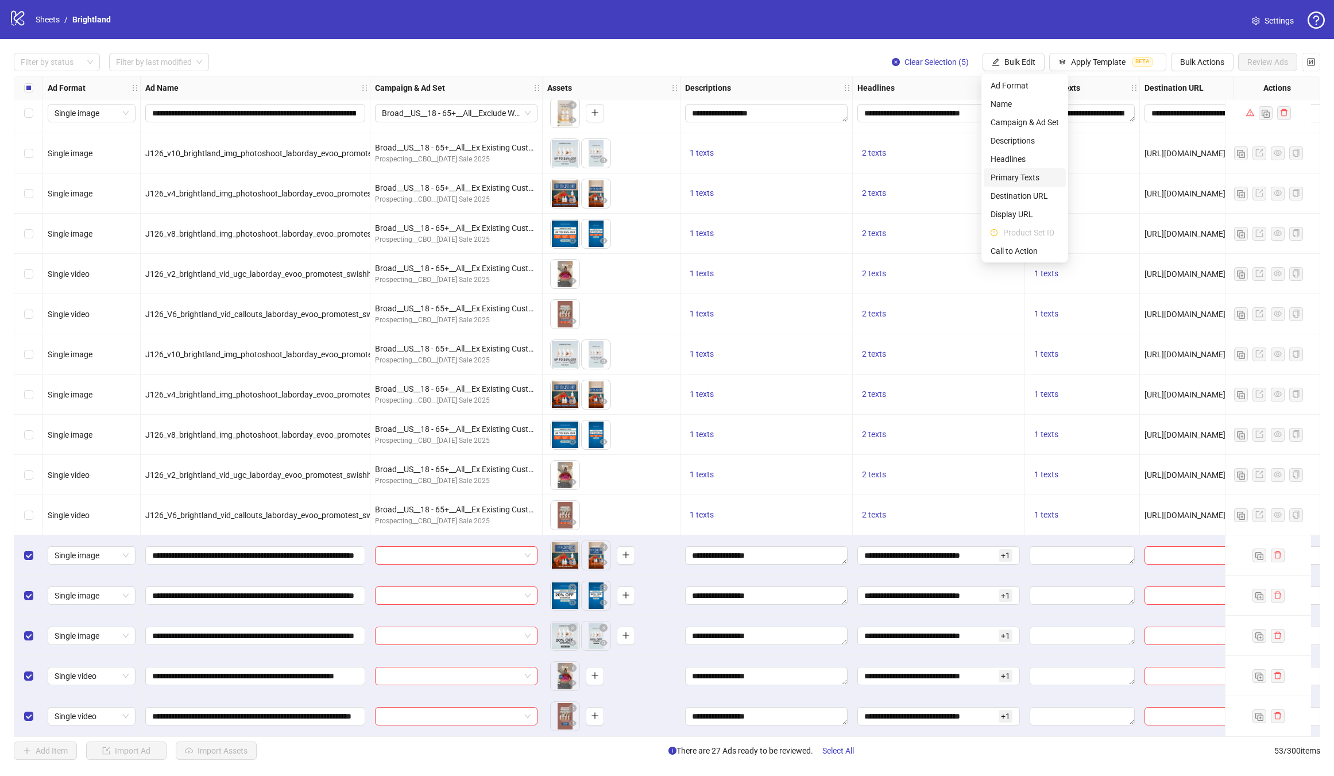
click at [1024, 176] on span "Primary Texts" at bounding box center [1025, 177] width 68 height 13
click at [939, 110] on textarea at bounding box center [981, 118] width 172 height 31
paste textarea "**********"
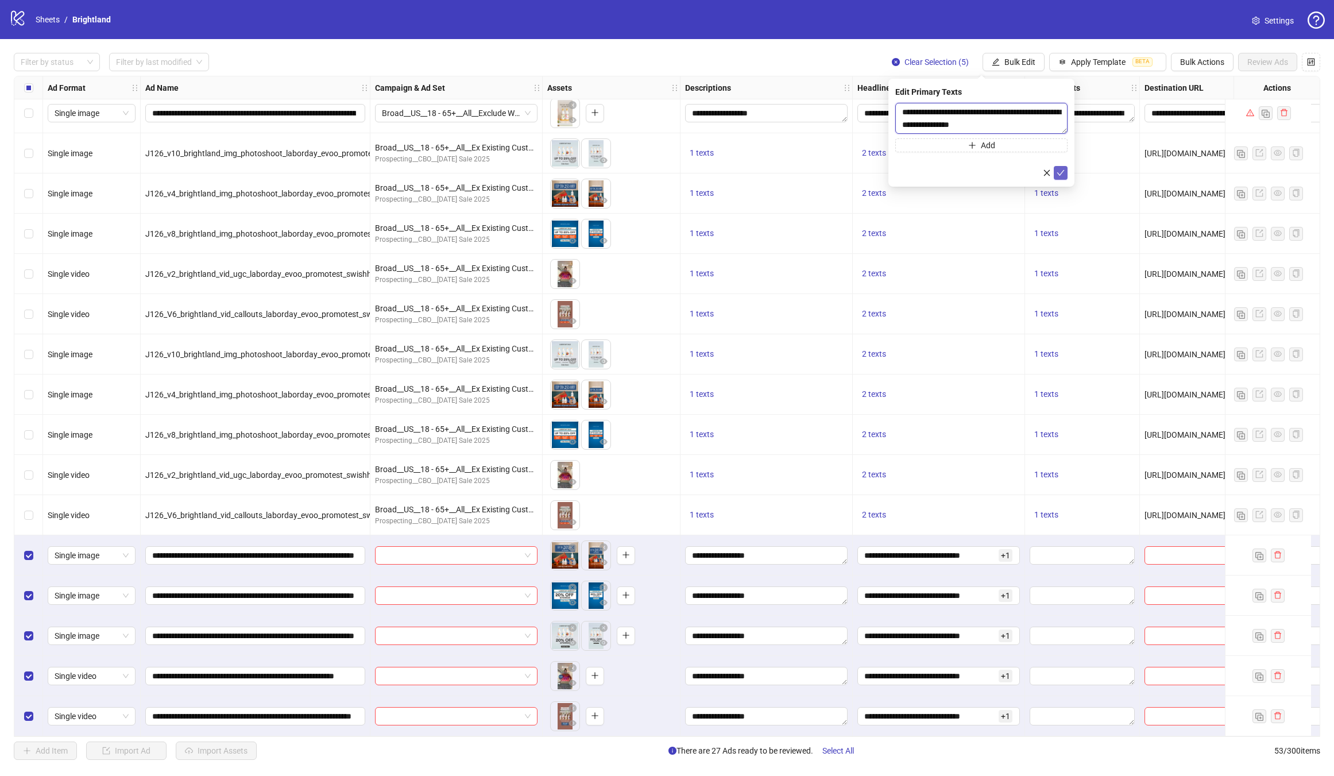
scroll to position [0, 0]
type textarea "**********"
click at [1065, 172] on button "submit" at bounding box center [1061, 173] width 14 height 14
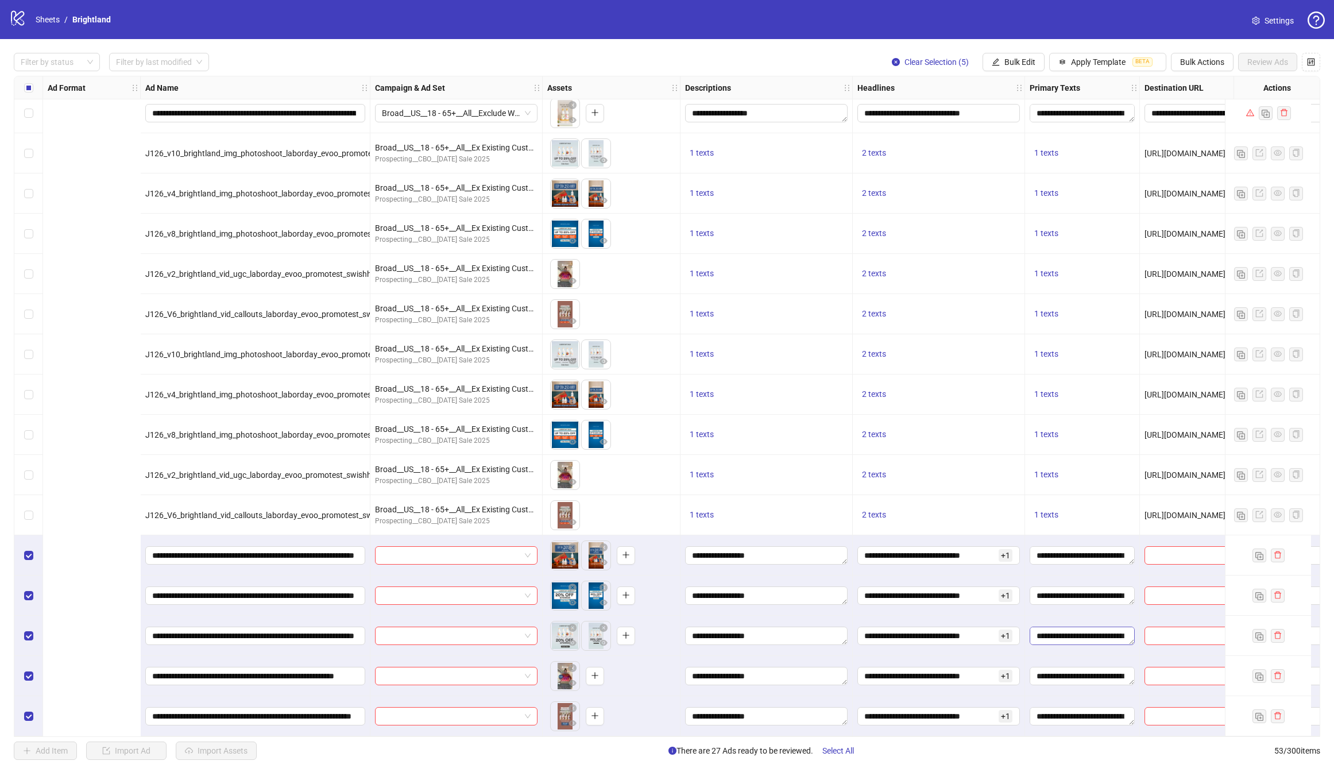
scroll to position [1498, 368]
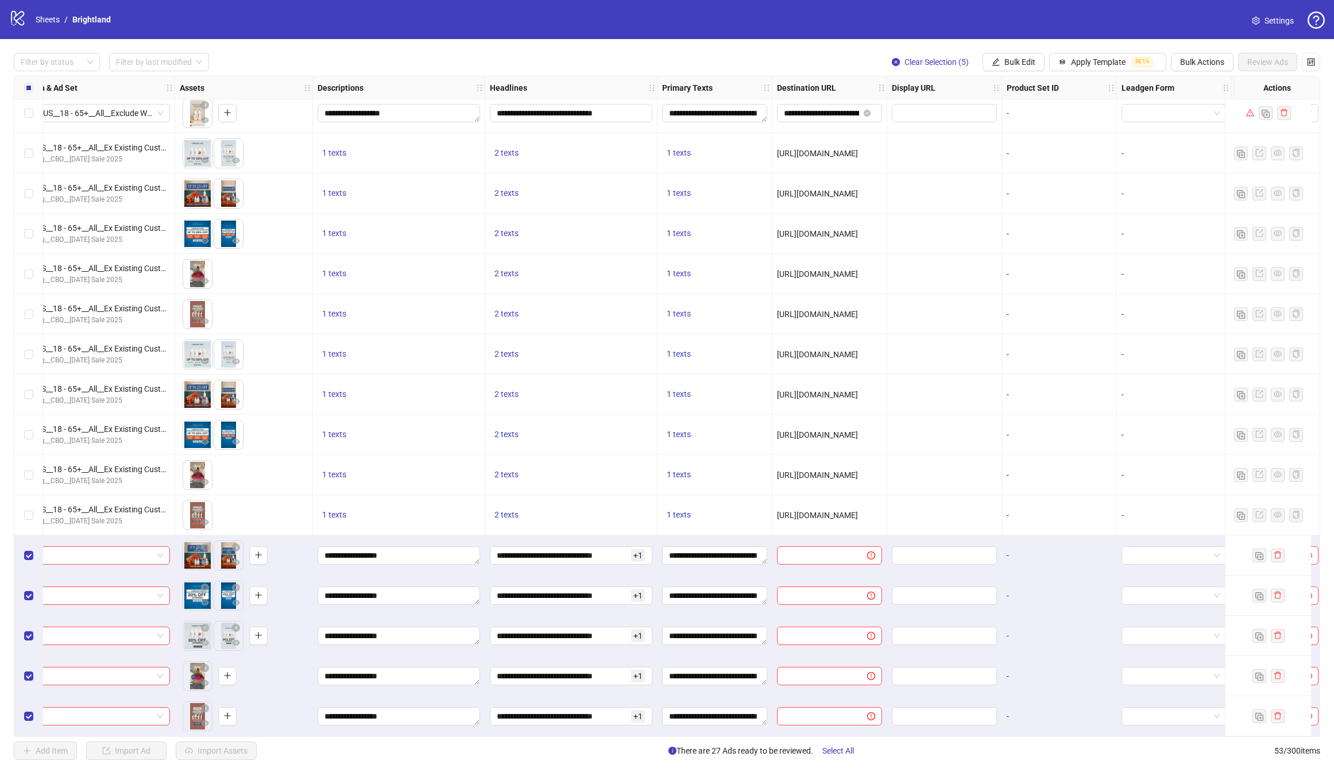
click at [812, 512] on span "[URL][DOMAIN_NAME]" at bounding box center [817, 514] width 81 height 9
drag, startPoint x: 779, startPoint y: 510, endPoint x: 902, endPoint y: 513, distance: 123.5
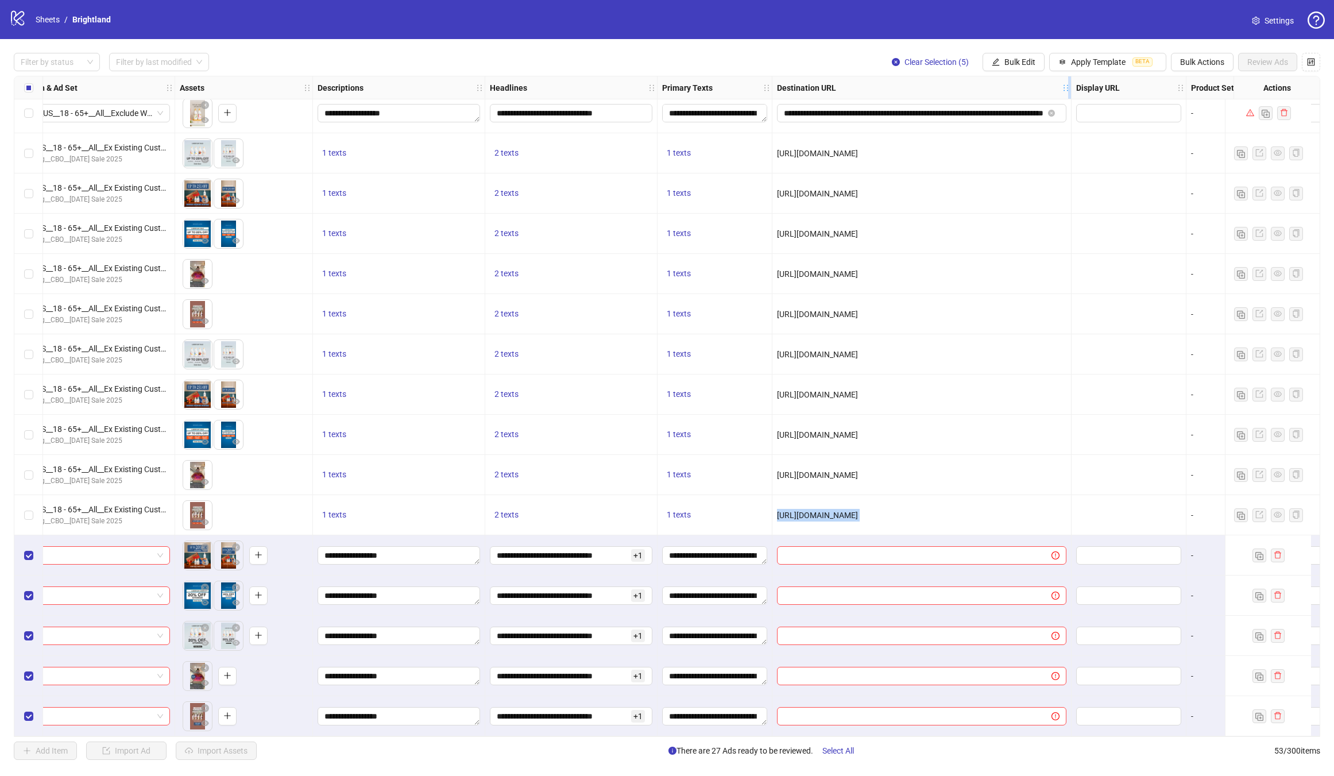
drag, startPoint x: 886, startPoint y: 87, endPoint x: 1070, endPoint y: 91, distance: 183.8
click at [1071, 90] on icon "holder" at bounding box center [1074, 88] width 8 height 8
copy div "[URL][DOMAIN_NAME]"
click at [854, 549] on input "text" at bounding box center [910, 555] width 252 height 13
paste input "**********"
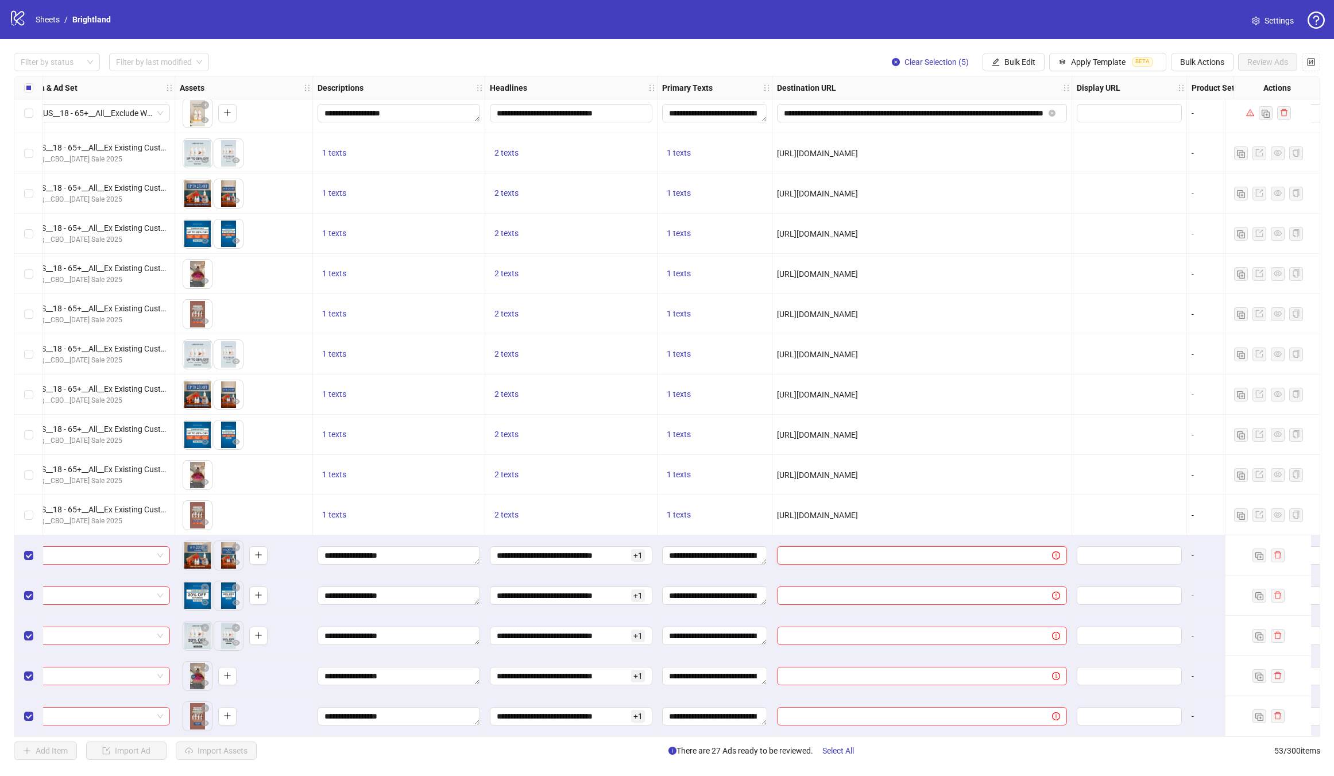
type input "**********"
click at [850, 586] on span at bounding box center [922, 595] width 290 height 18
paste input "**********"
type input "**********"
click at [856, 629] on input "text" at bounding box center [910, 635] width 252 height 13
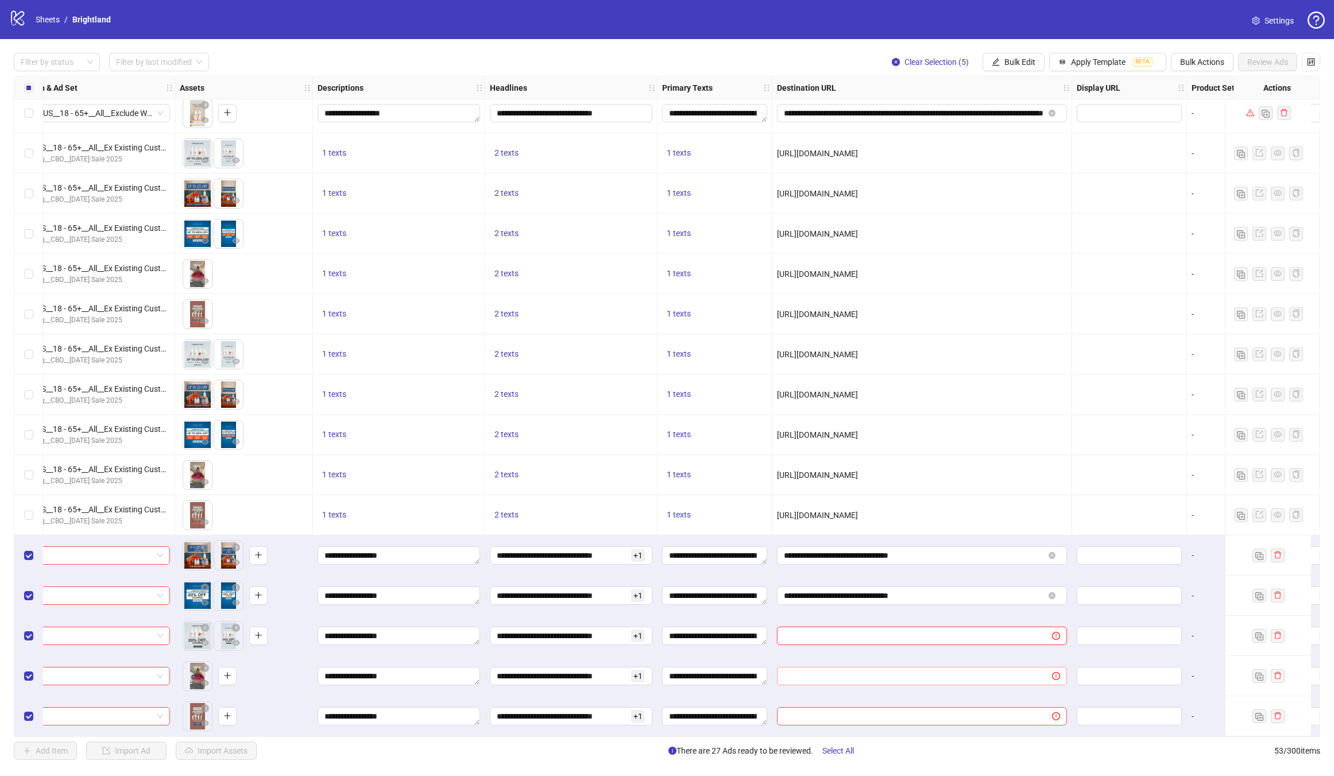
paste input "**********"
type input "**********"
click at [858, 670] on input "text" at bounding box center [910, 676] width 252 height 13
paste input "**********"
type input "**********"
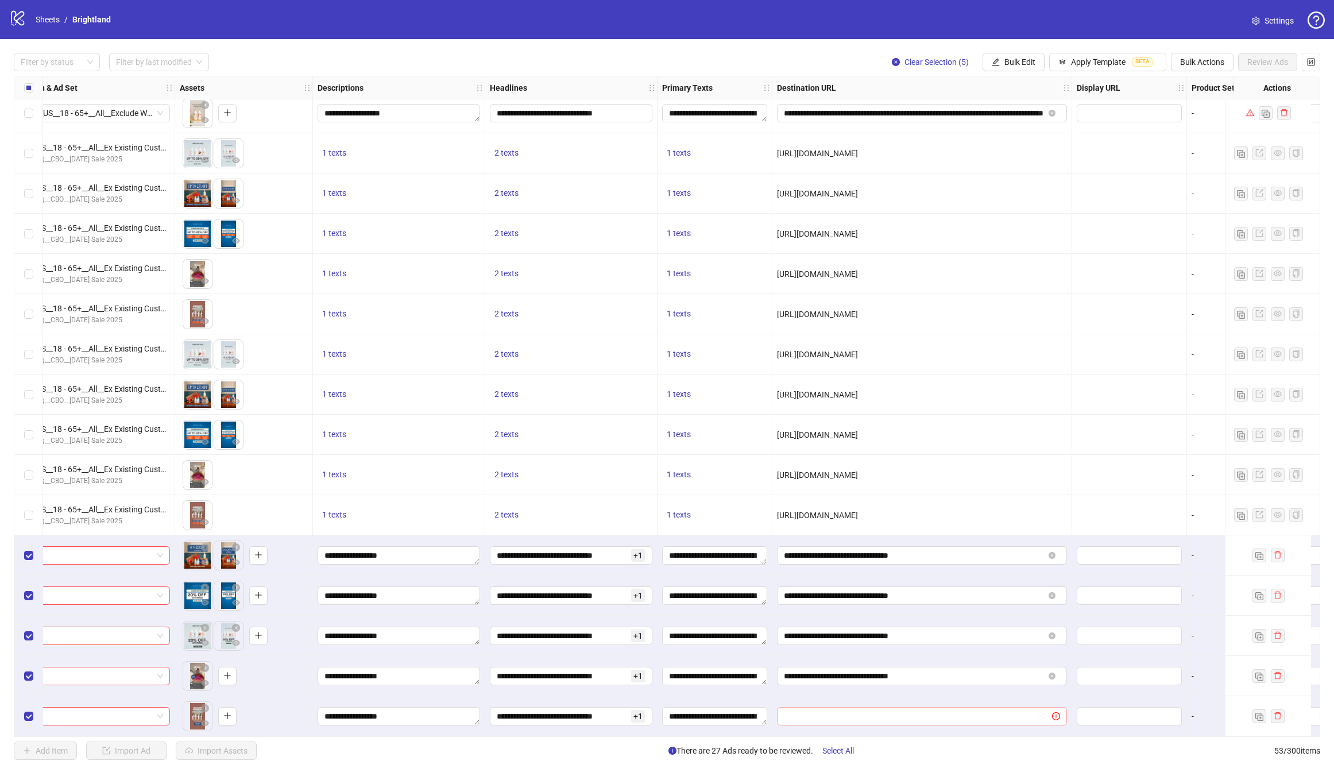
click at [854, 719] on span at bounding box center [922, 716] width 290 height 18
click at [861, 716] on input "text" at bounding box center [910, 716] width 252 height 13
paste input "**********"
type input "**********"
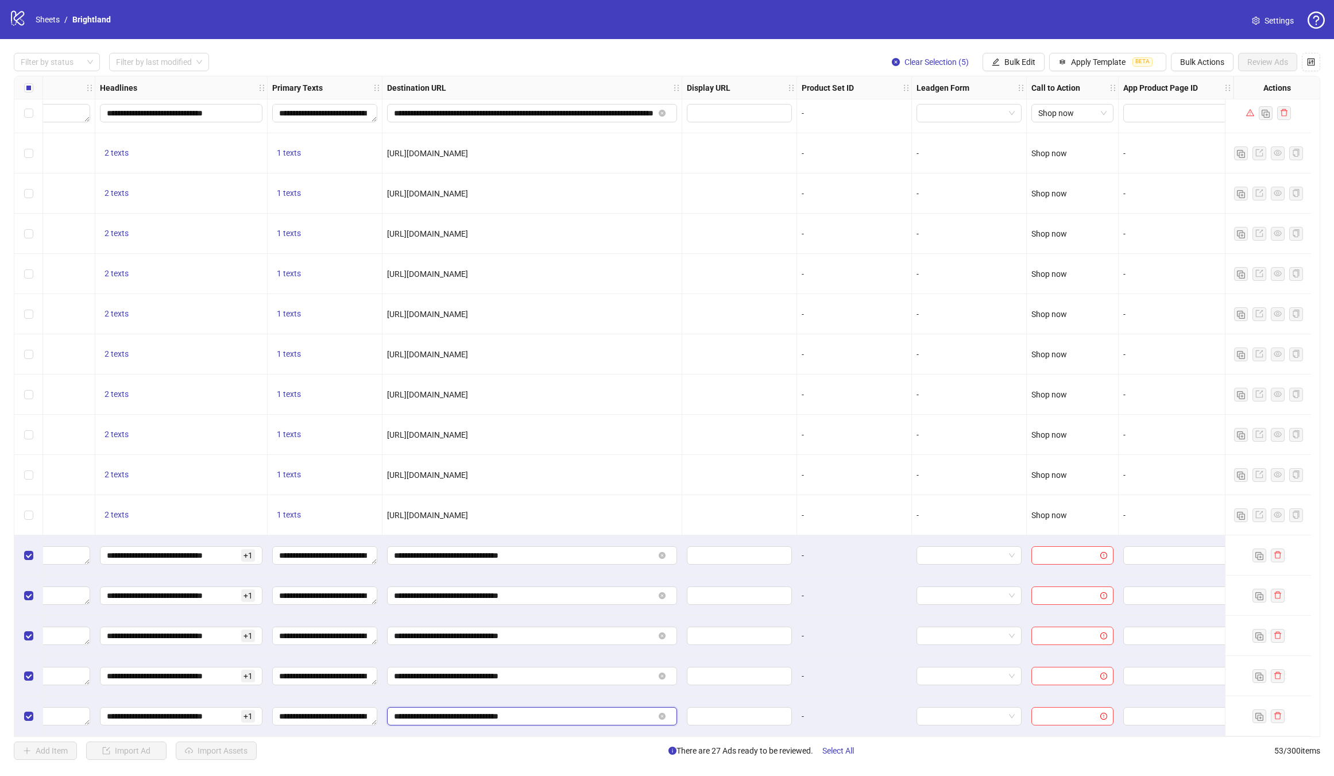
scroll to position [1498, 766]
click at [1011, 65] on span "Bulk Edit" at bounding box center [1019, 61] width 31 height 9
click at [1030, 252] on span "Call to Action" at bounding box center [1025, 251] width 68 height 13
click at [972, 111] on input "search" at bounding box center [976, 111] width 148 height 17
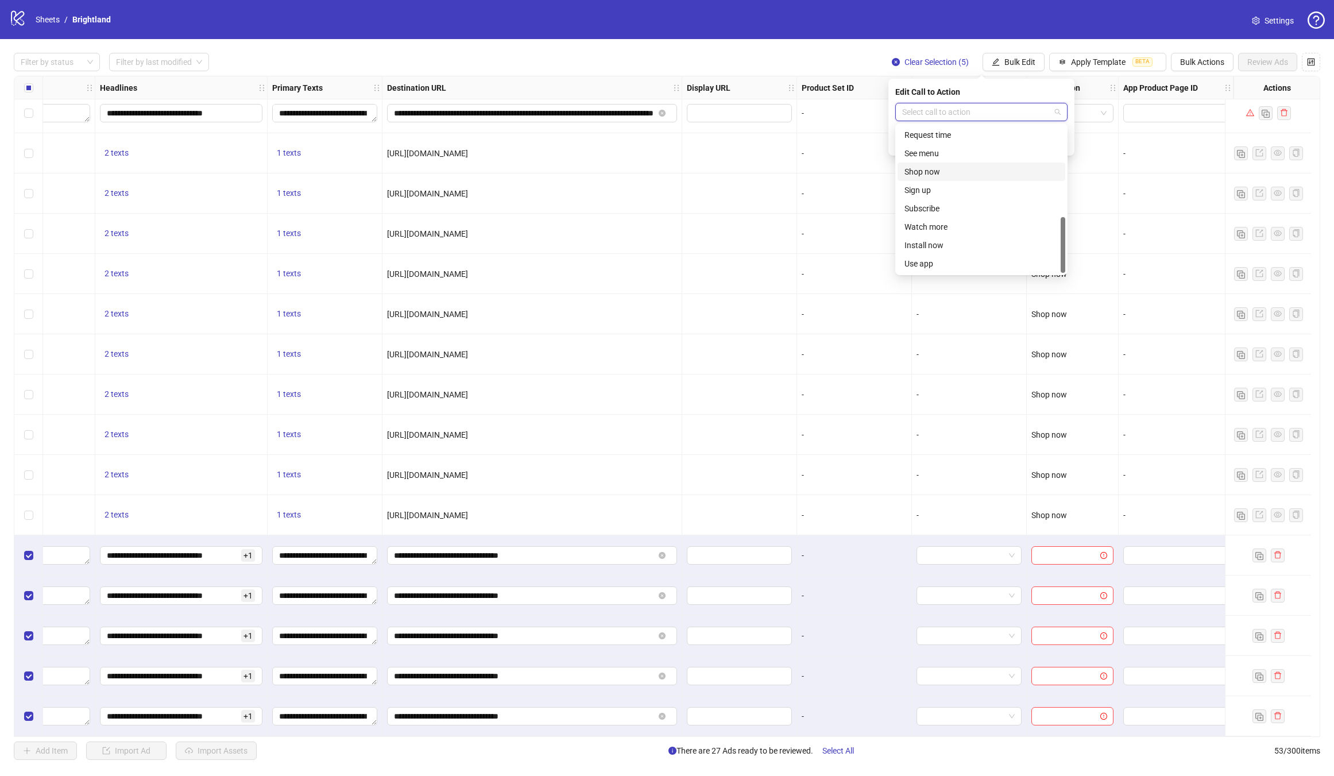
click at [938, 169] on div "Shop now" at bounding box center [981, 171] width 154 height 13
click at [1058, 141] on icon "check" at bounding box center [1061, 142] width 8 height 8
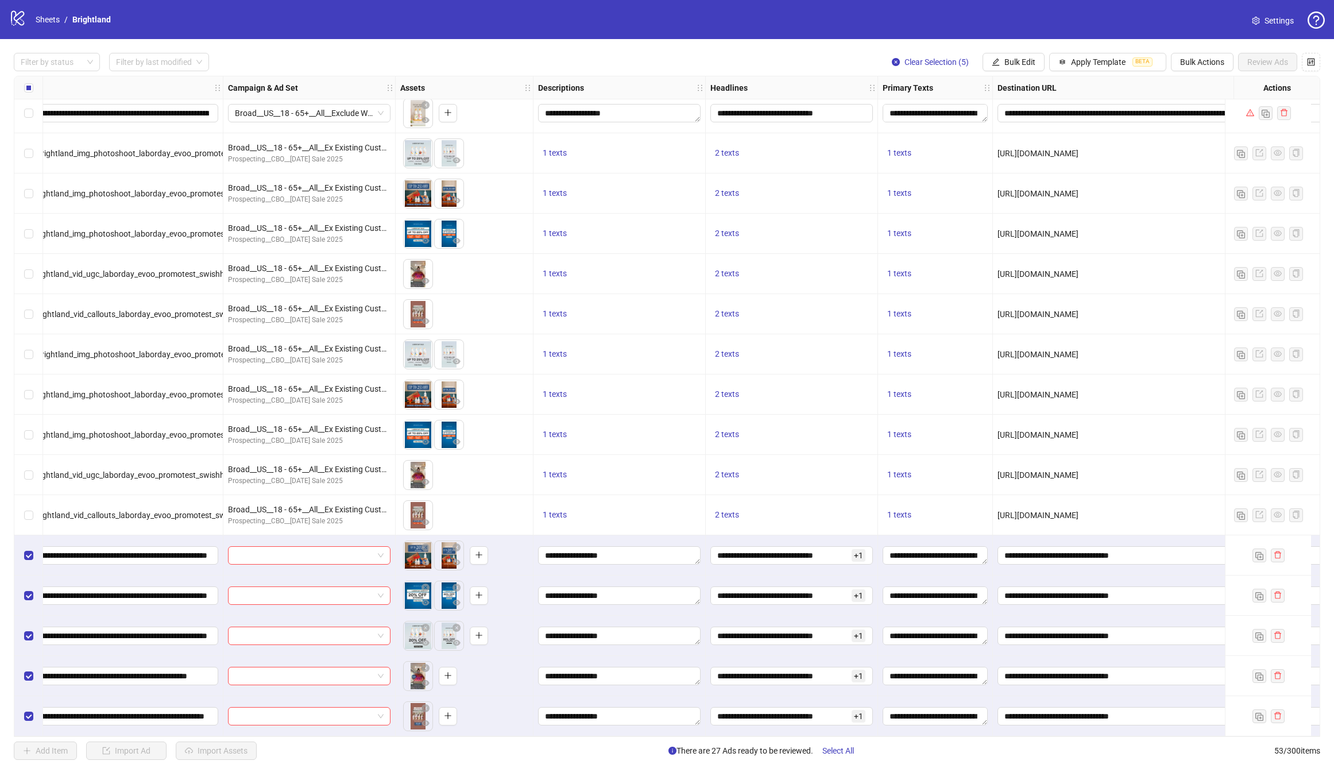
scroll to position [1498, 0]
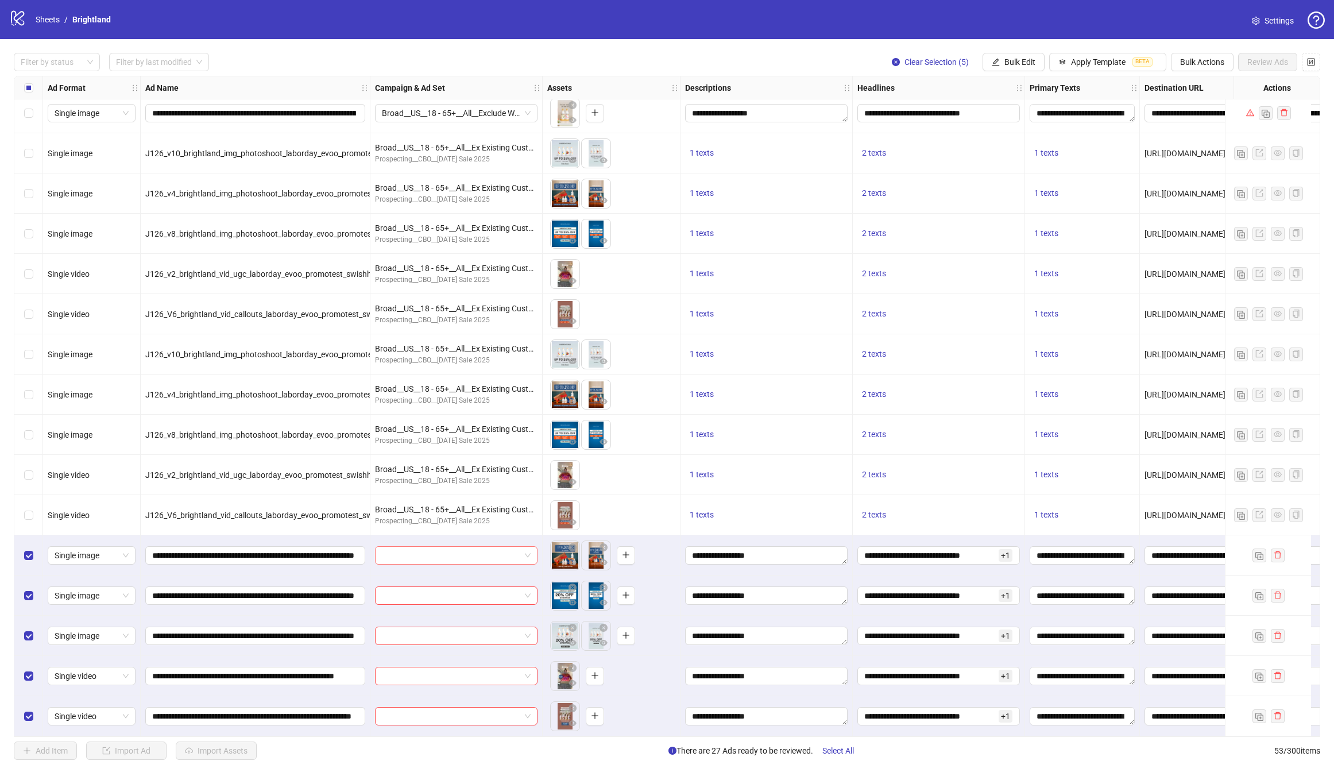
click at [484, 550] on input "search" at bounding box center [451, 555] width 138 height 17
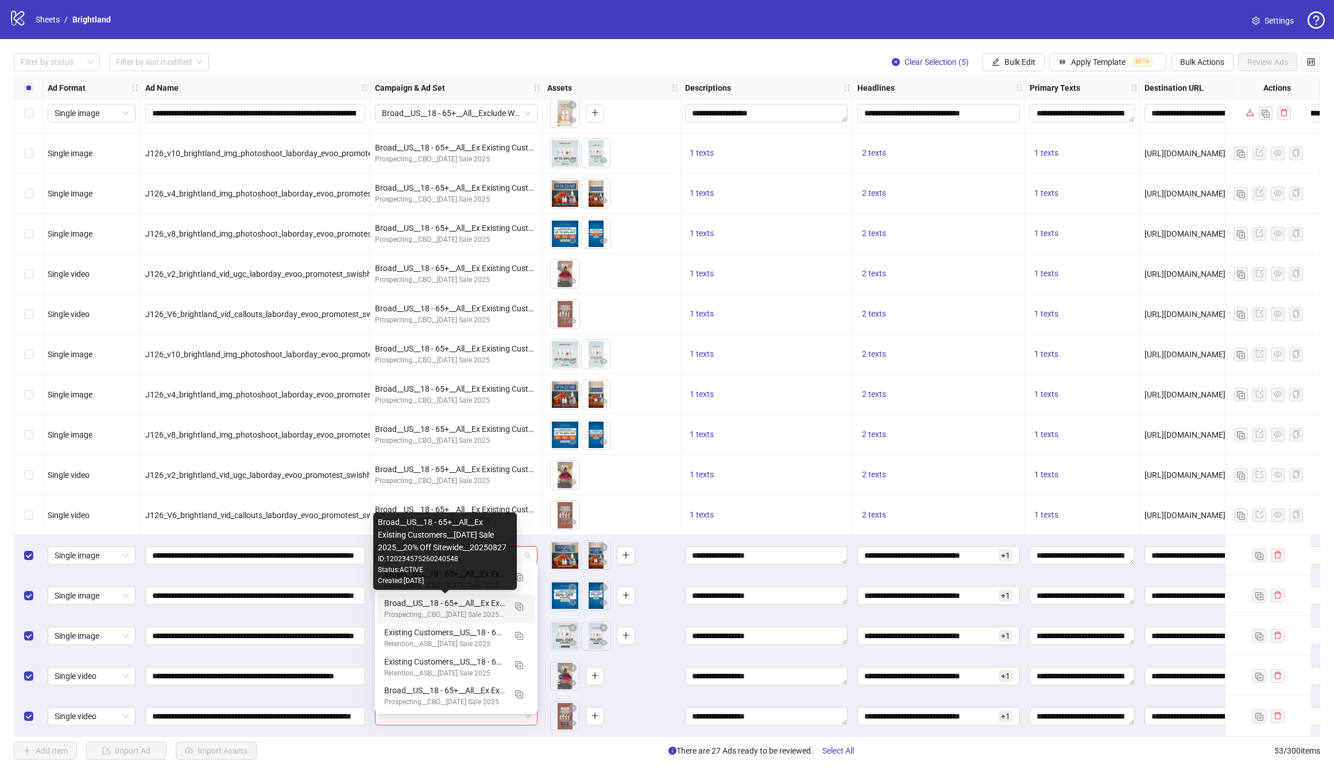
click at [455, 606] on div "Broad__US__18 - 65+__All__Ex Existing Customers__[DATE] Sale 2025__20% Off Site…" at bounding box center [444, 603] width 121 height 13
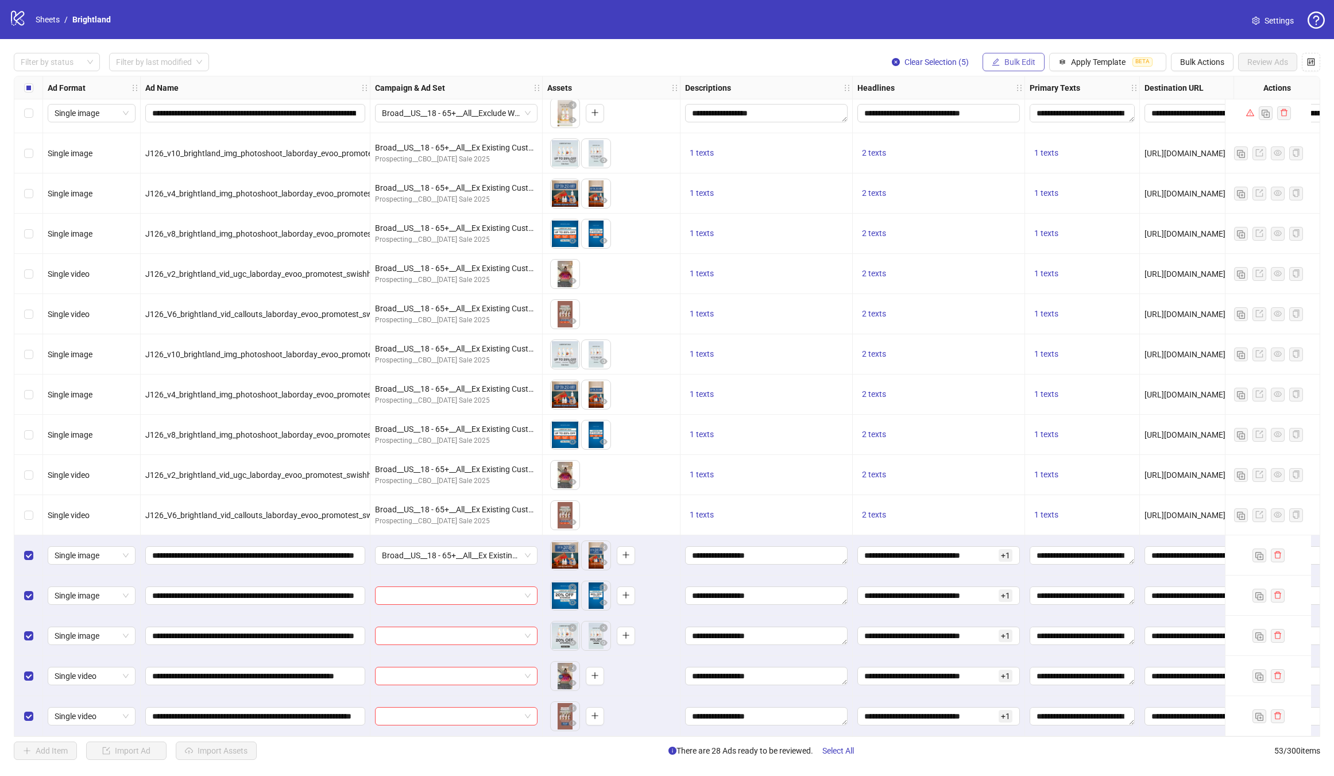
click at [986, 62] on button "Bulk Edit" at bounding box center [1014, 62] width 62 height 18
click at [1013, 115] on li "Campaign & Ad Set" at bounding box center [1025, 122] width 82 height 18
click at [1059, 140] on icon "check" at bounding box center [1061, 142] width 8 height 8
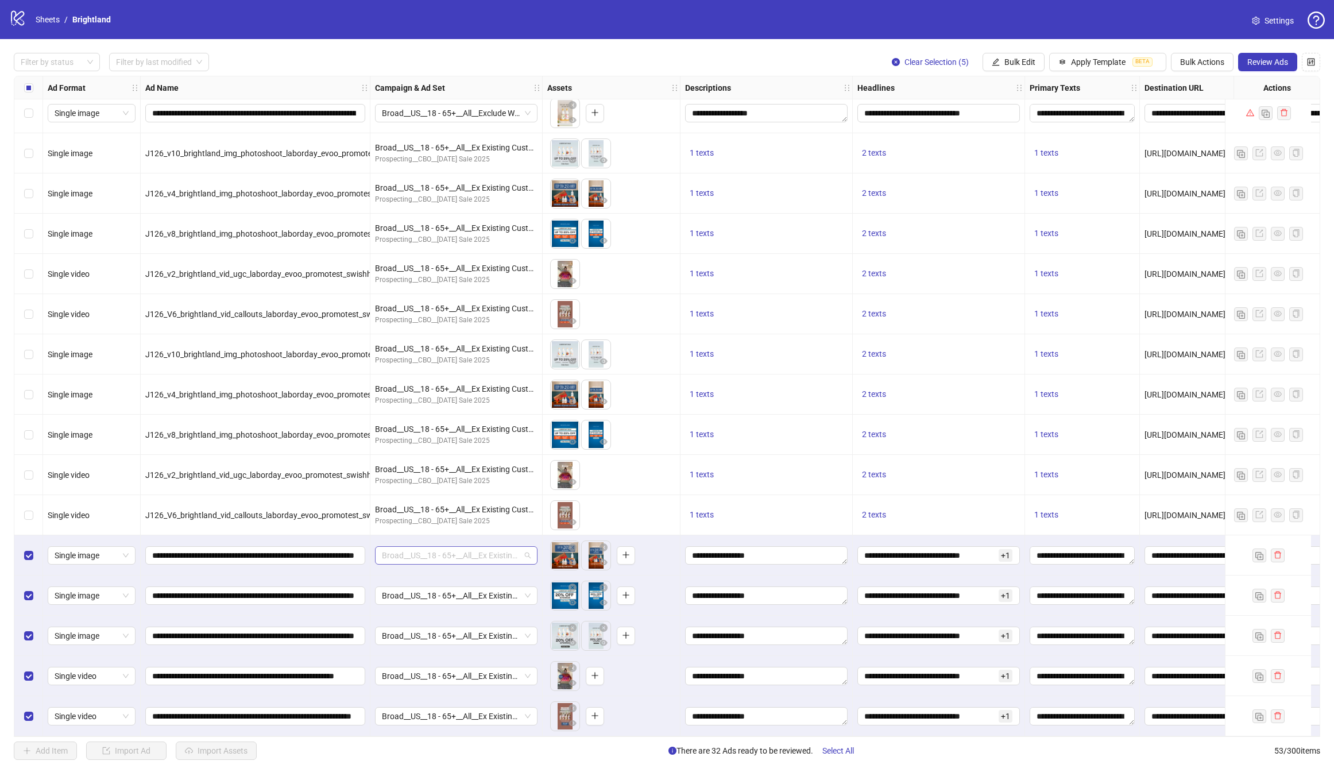
click at [447, 551] on span "Broad__US__18 - 65+__All__Ex Existing Customers__[DATE] Sale 2025__20% Off Site…" at bounding box center [456, 555] width 149 height 17
click at [475, 587] on span "Broad__US__18 - 65+__All__Ex Existing Customers__[DATE] Sale 2025__20% Off Site…" at bounding box center [456, 595] width 149 height 17
click at [513, 591] on span "Broad__US__18 - 65+__All__Ex Existing Customers__[DATE] Sale 2025__20% Off Site…" at bounding box center [456, 595] width 149 height 17
click at [1277, 60] on span "Review Ads" at bounding box center [1267, 61] width 41 height 9
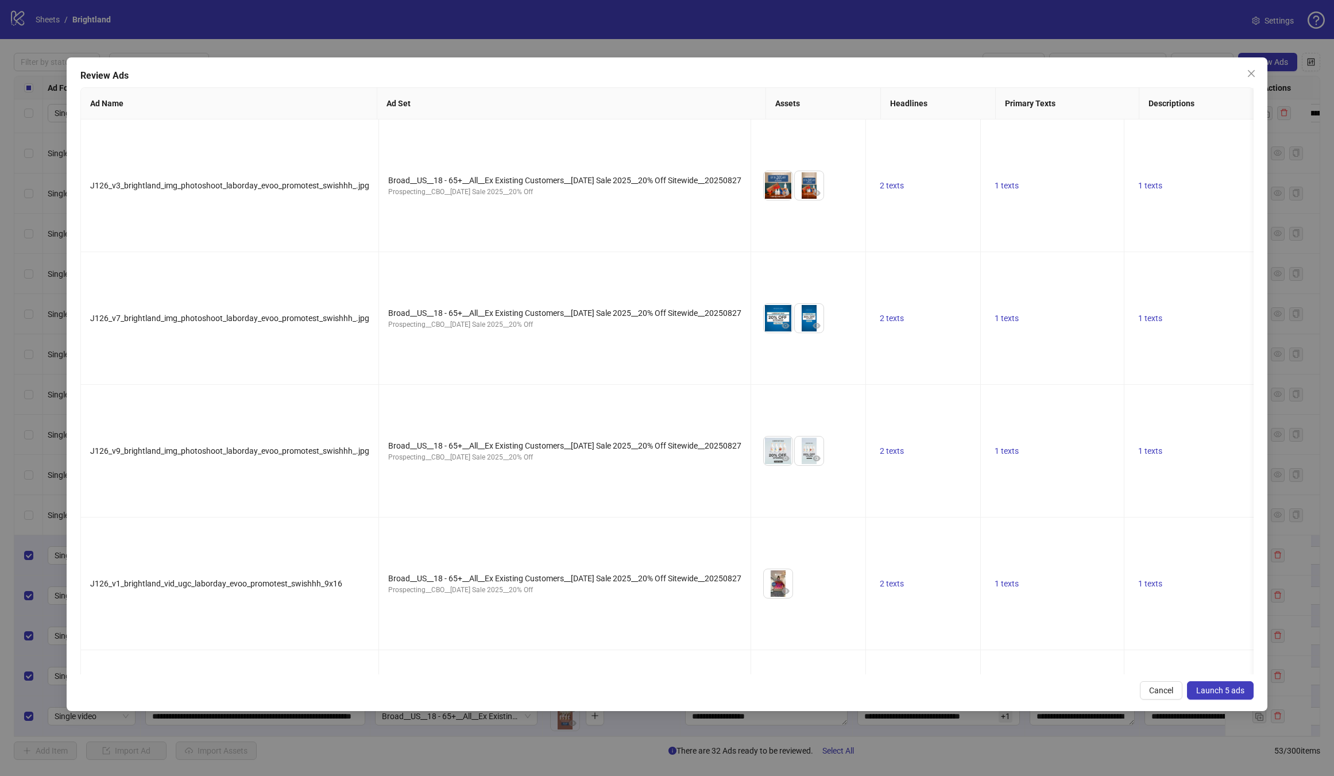
click at [1221, 686] on span "Launch 5 ads" at bounding box center [1220, 690] width 48 height 9
